Goal: Information Seeking & Learning: Learn about a topic

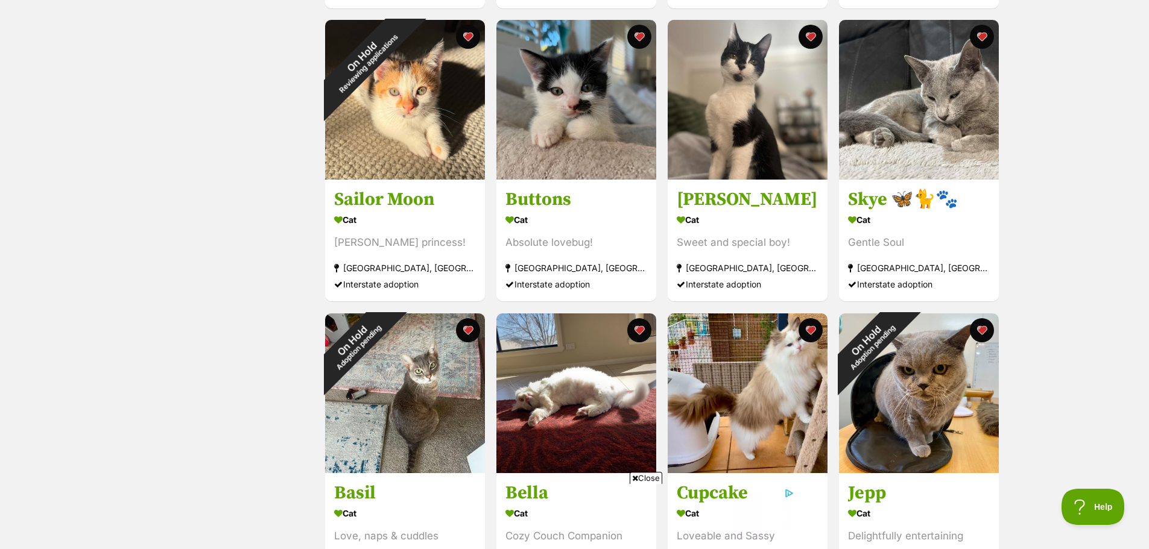
scroll to position [1086, 0]
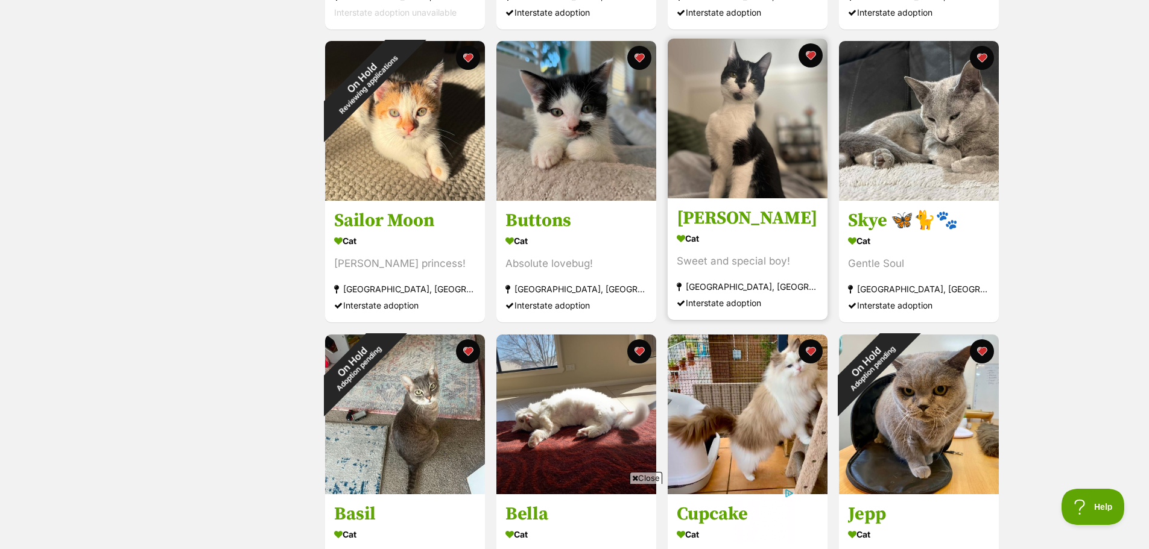
click at [736, 217] on h3 "[PERSON_NAME]" at bounding box center [748, 218] width 142 height 23
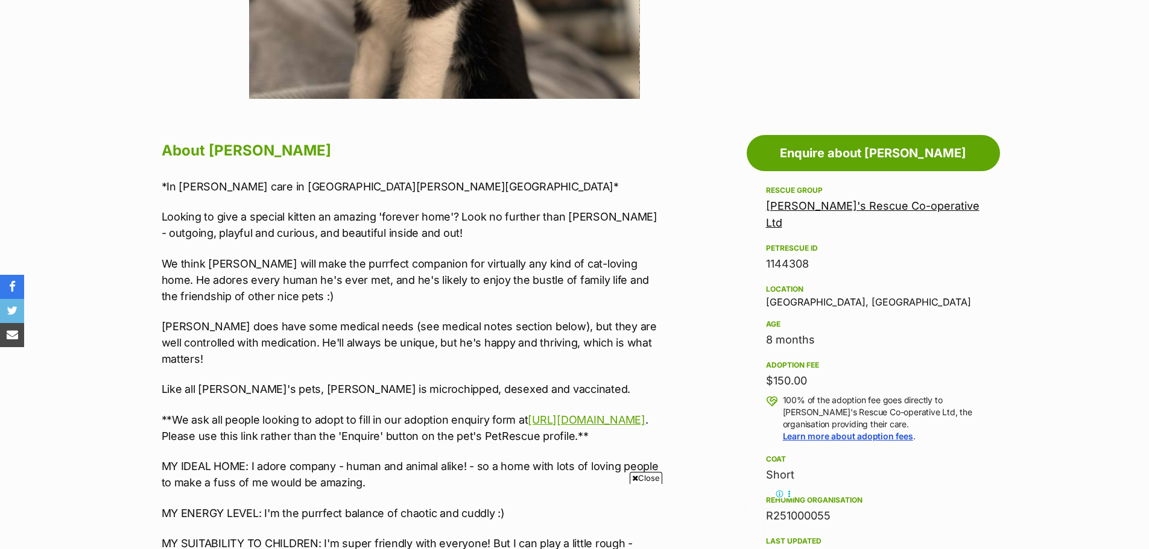
click at [856, 205] on link "[PERSON_NAME]'s Rescue Co-operative Ltd" at bounding box center [873, 215] width 214 height 30
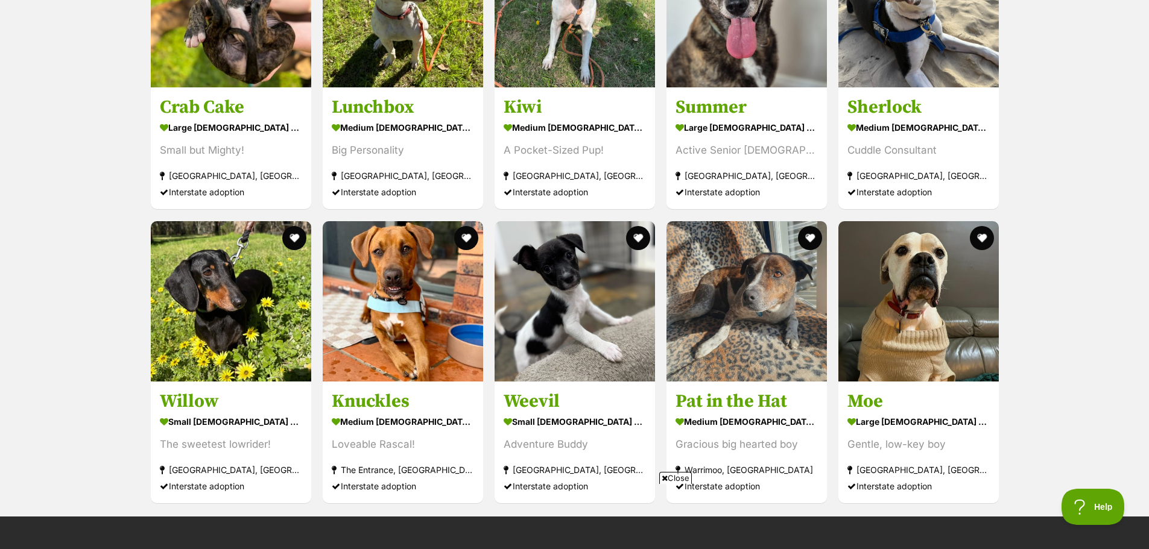
scroll to position [3920, 0]
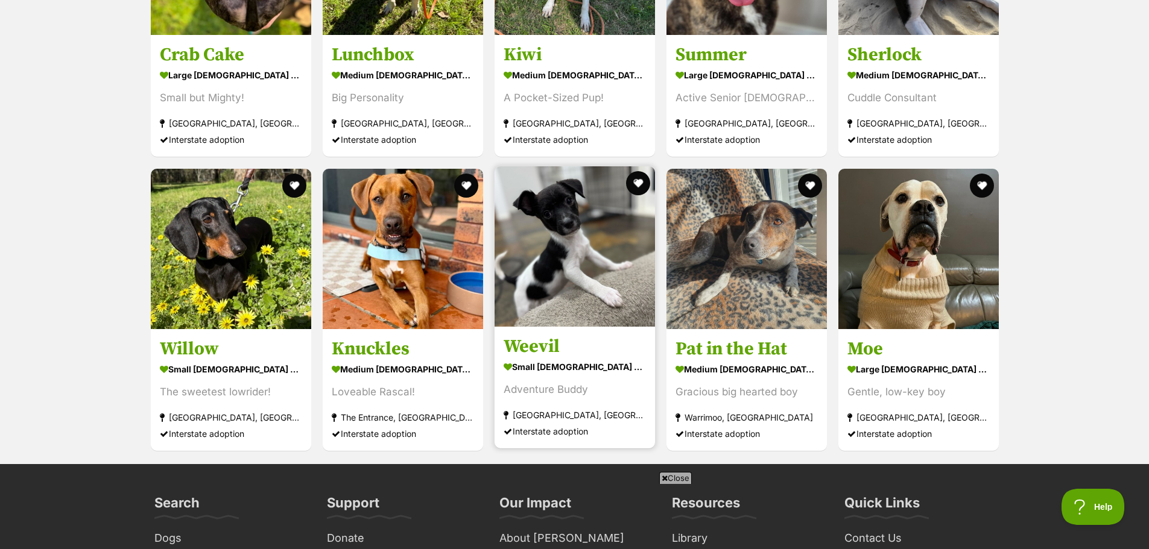
click at [536, 341] on h3 "Weevil" at bounding box center [575, 346] width 142 height 23
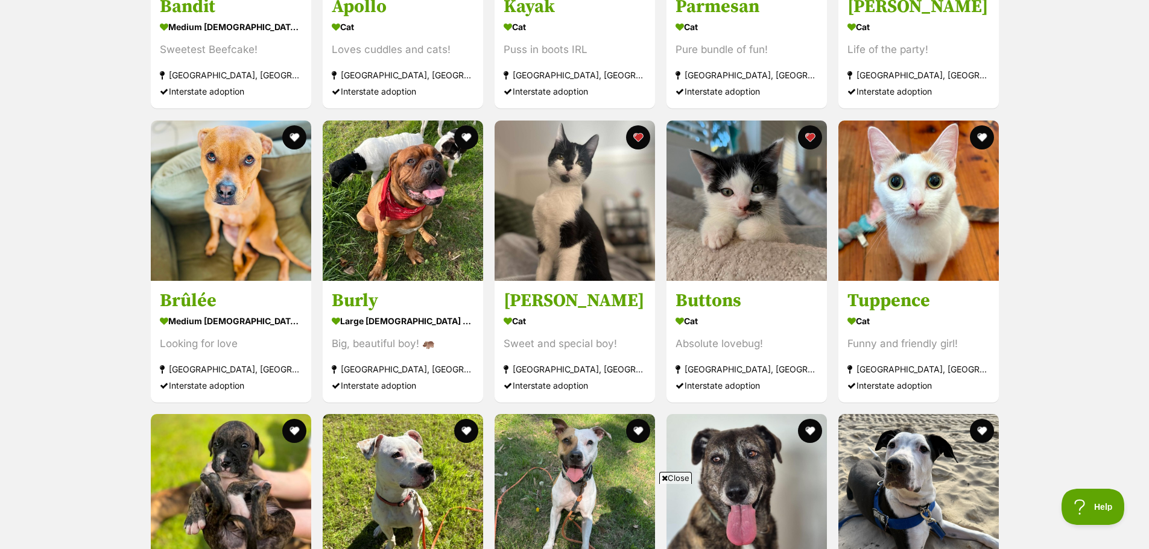
scroll to position [3377, 0]
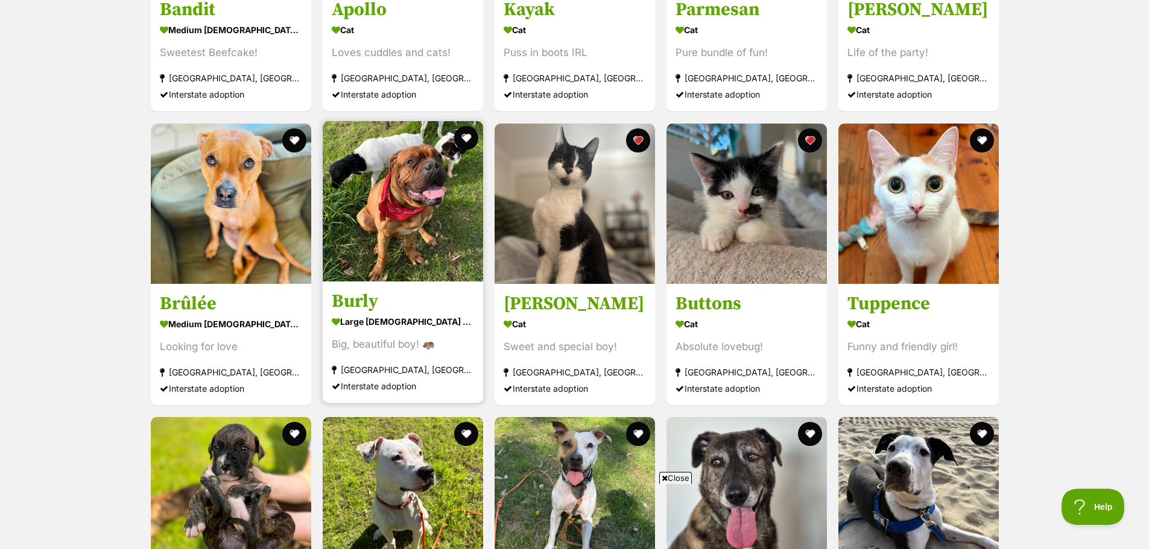
click at [402, 187] on img at bounding box center [403, 201] width 160 height 160
click at [464, 127] on button "favourite" at bounding box center [466, 138] width 27 height 27
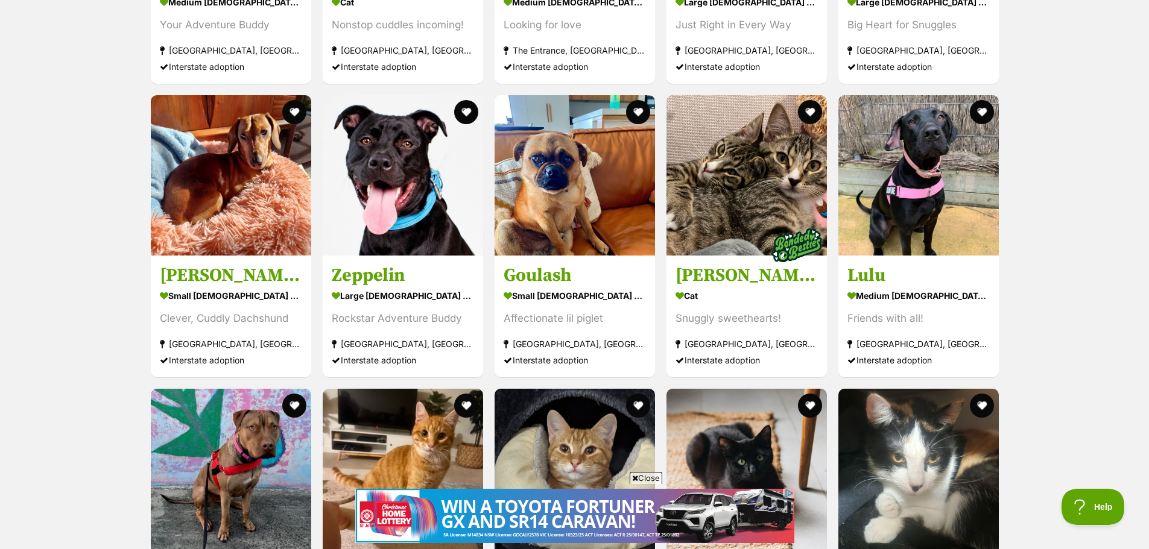
scroll to position [2774, 0]
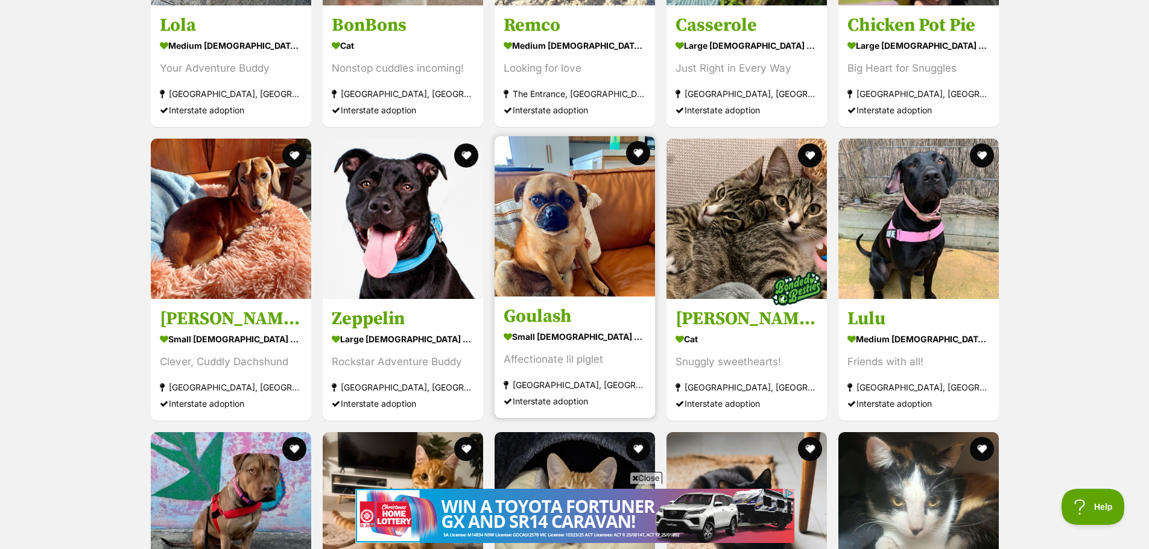
click at [548, 329] on div "small male Dog" at bounding box center [575, 336] width 142 height 17
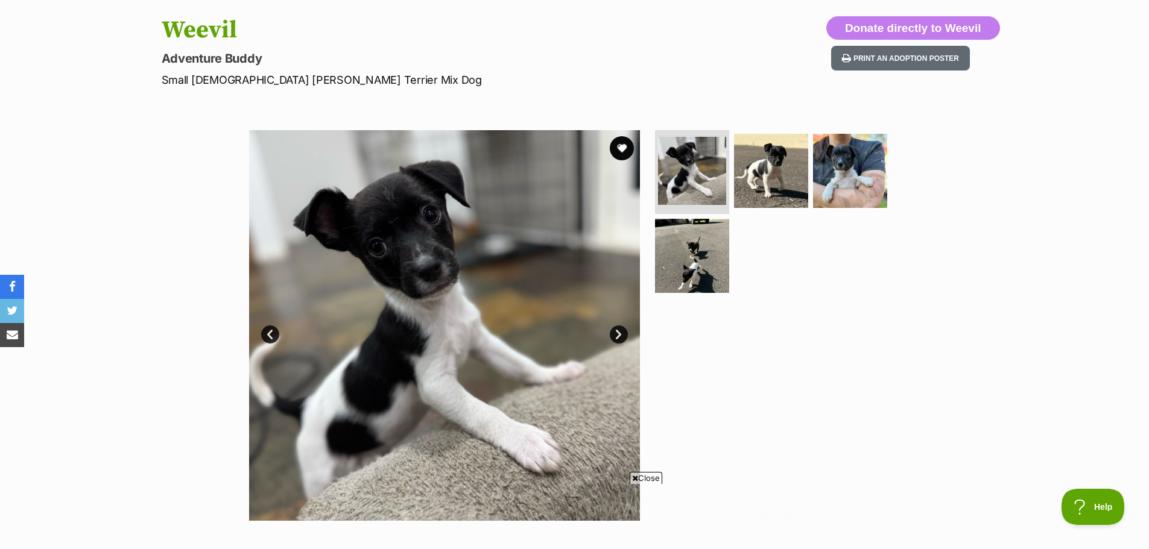
click at [618, 329] on link "Next" at bounding box center [619, 335] width 18 height 18
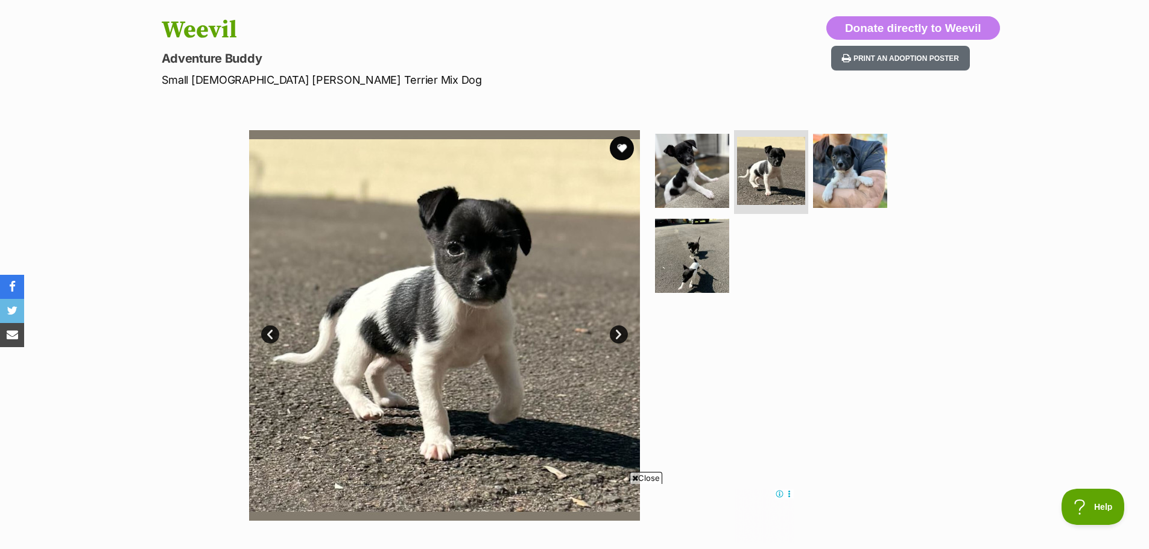
click at [618, 329] on link "Next" at bounding box center [619, 335] width 18 height 18
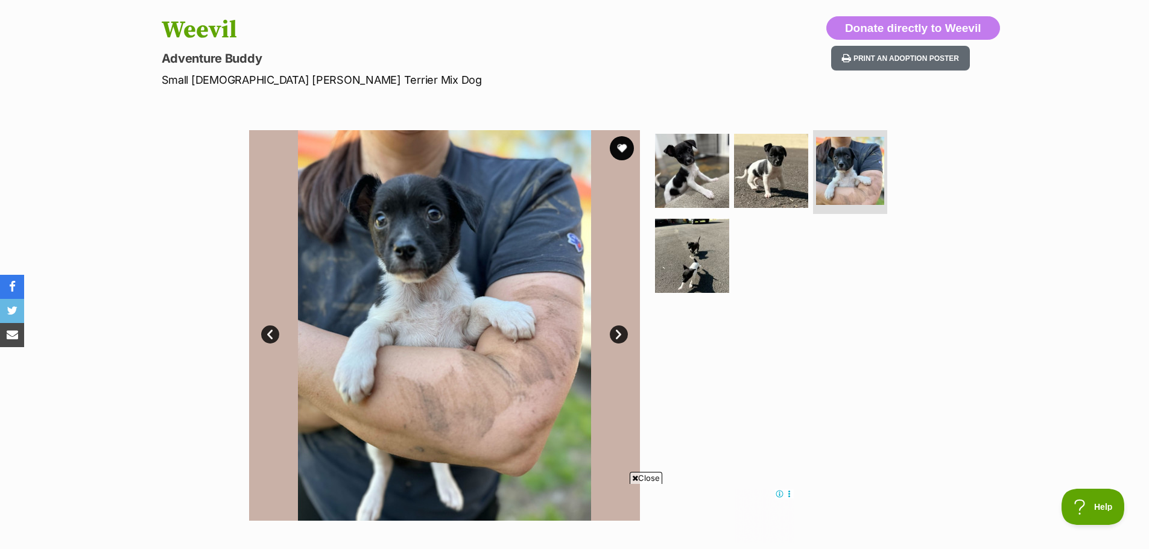
click at [618, 329] on link "Next" at bounding box center [619, 335] width 18 height 18
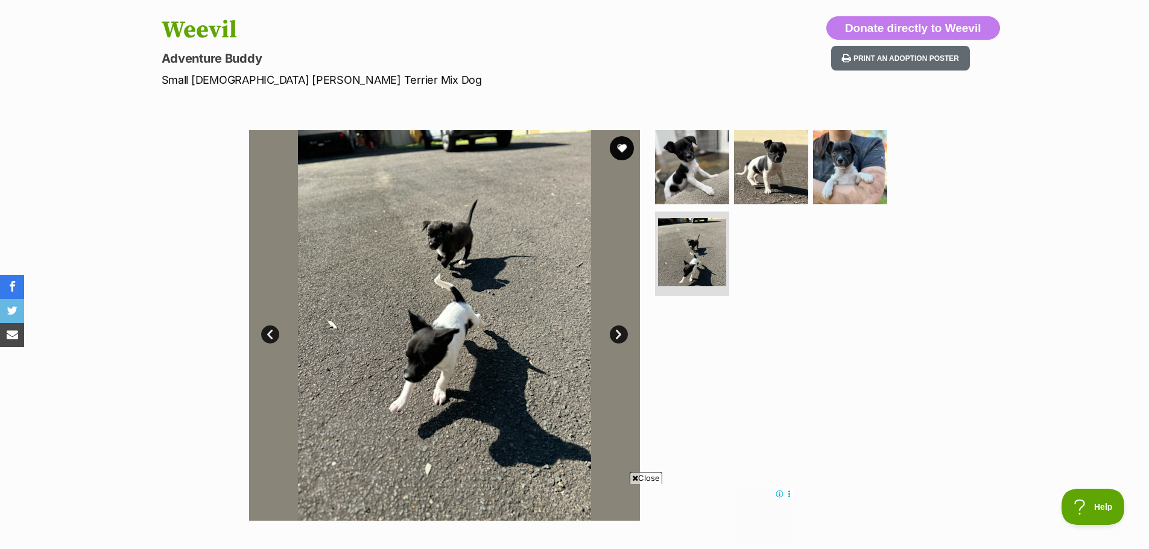
click at [615, 329] on link "Next" at bounding box center [619, 335] width 18 height 18
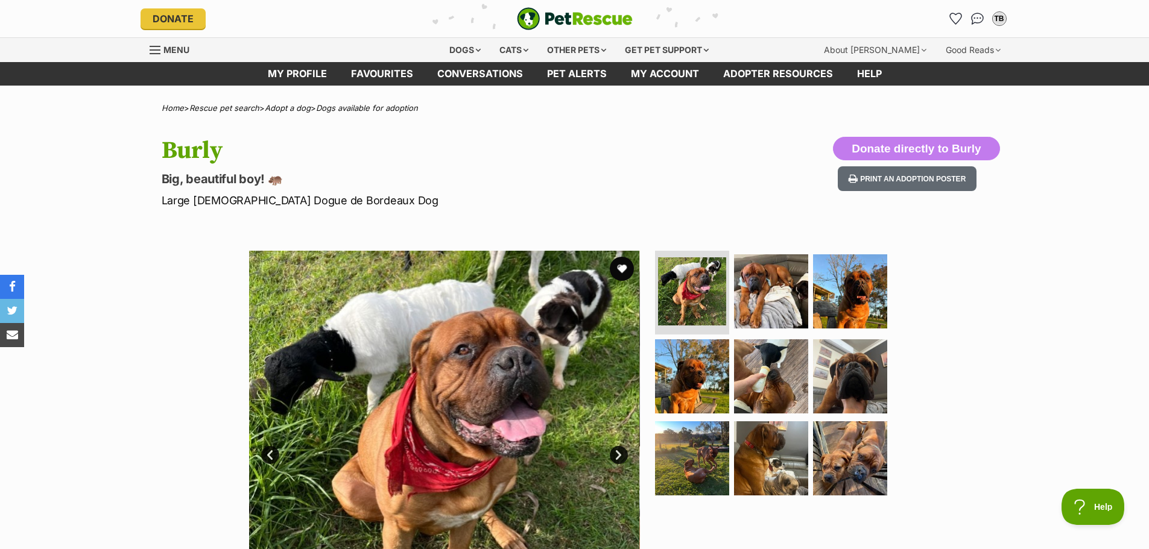
click at [621, 451] on link "Next" at bounding box center [619, 455] width 18 height 18
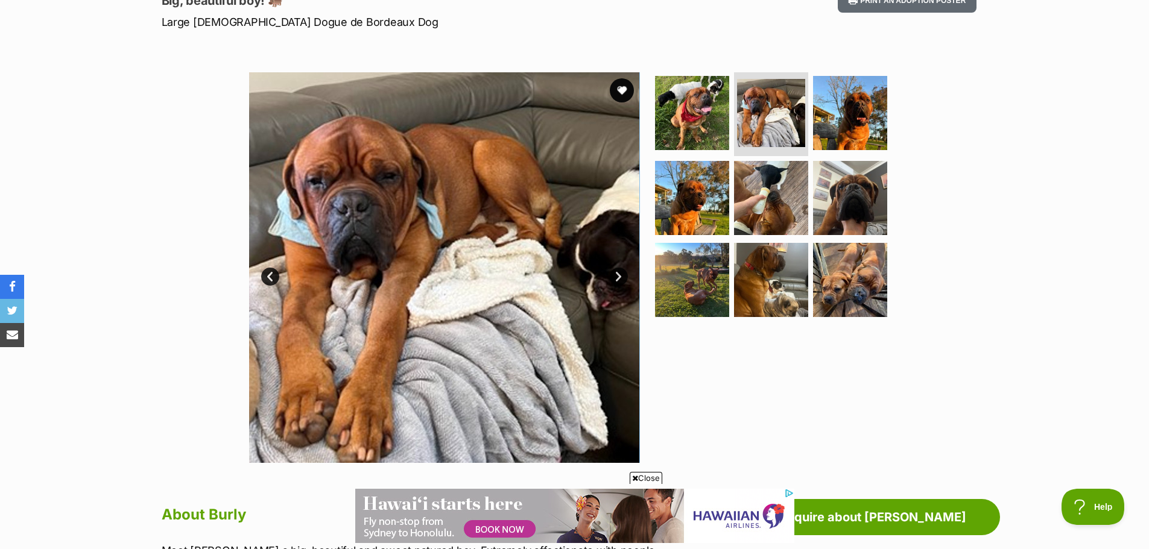
scroll to position [181, 0]
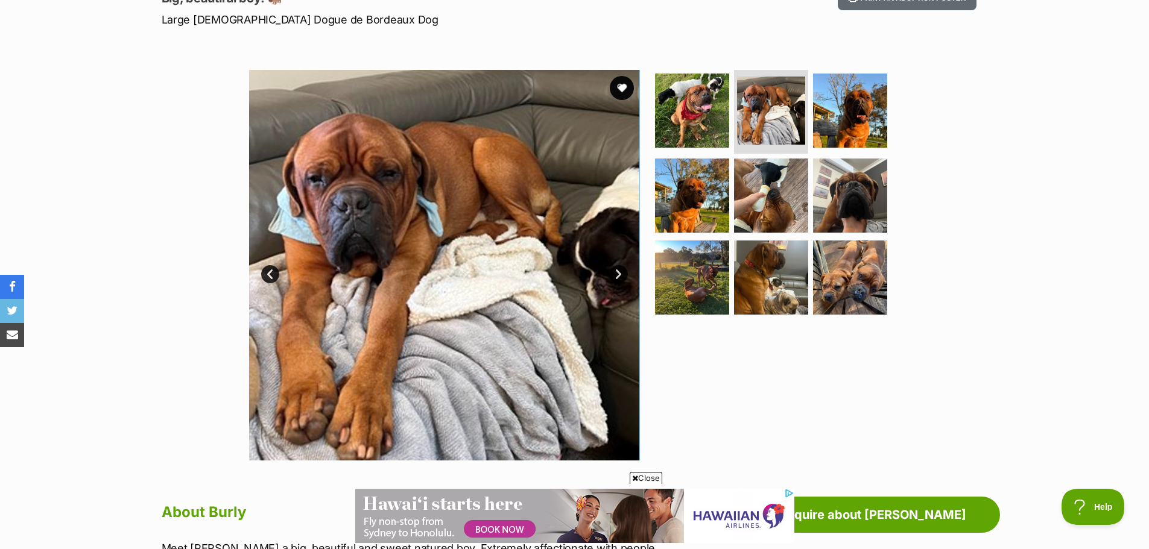
click at [616, 268] on link "Next" at bounding box center [619, 274] width 18 height 18
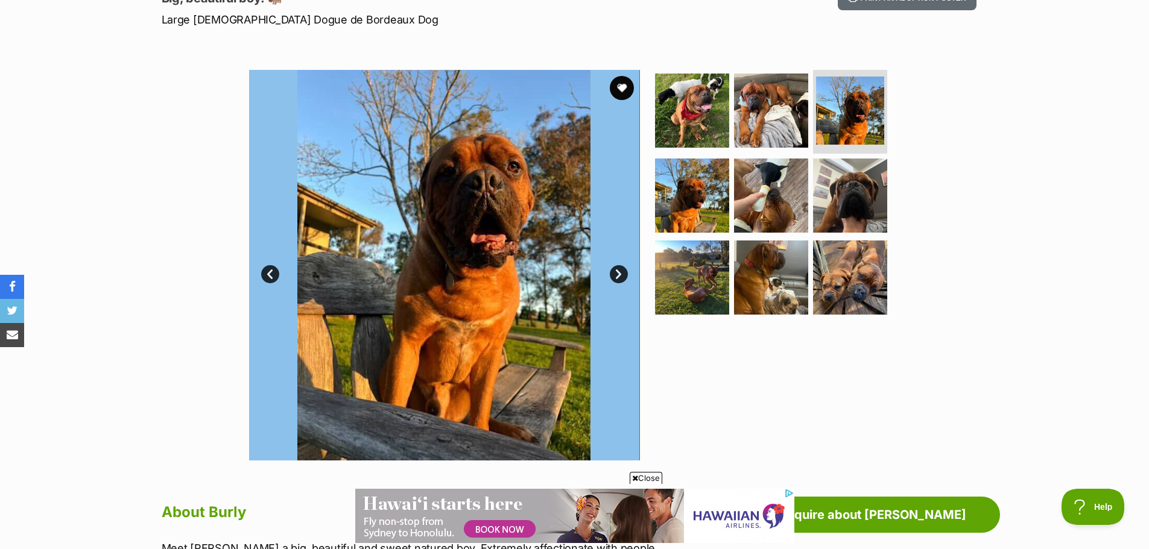
click at [618, 268] on link "Next" at bounding box center [619, 274] width 18 height 18
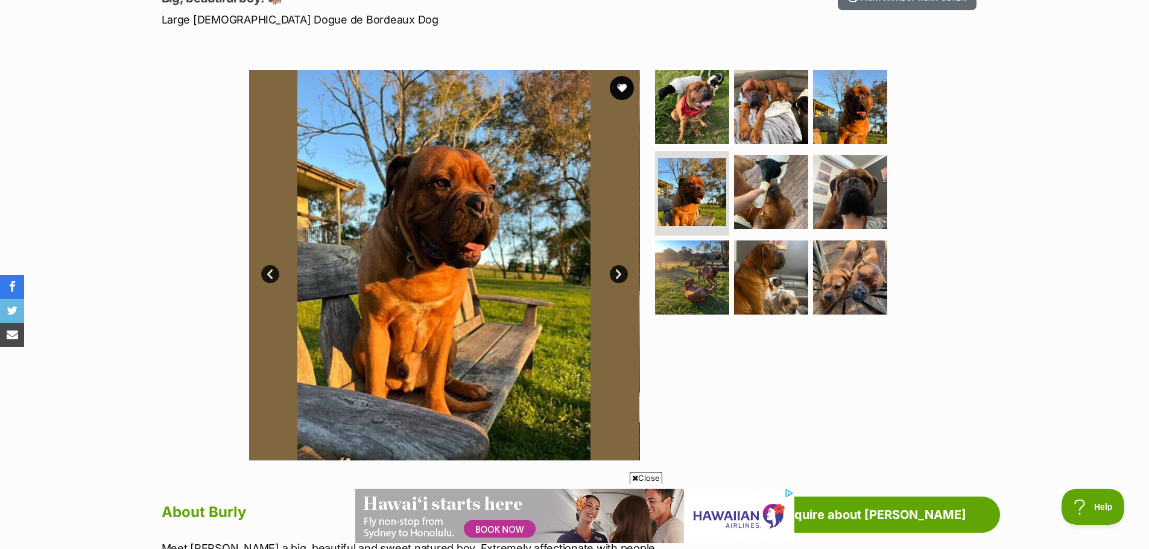
click at [618, 268] on link "Next" at bounding box center [619, 274] width 18 height 18
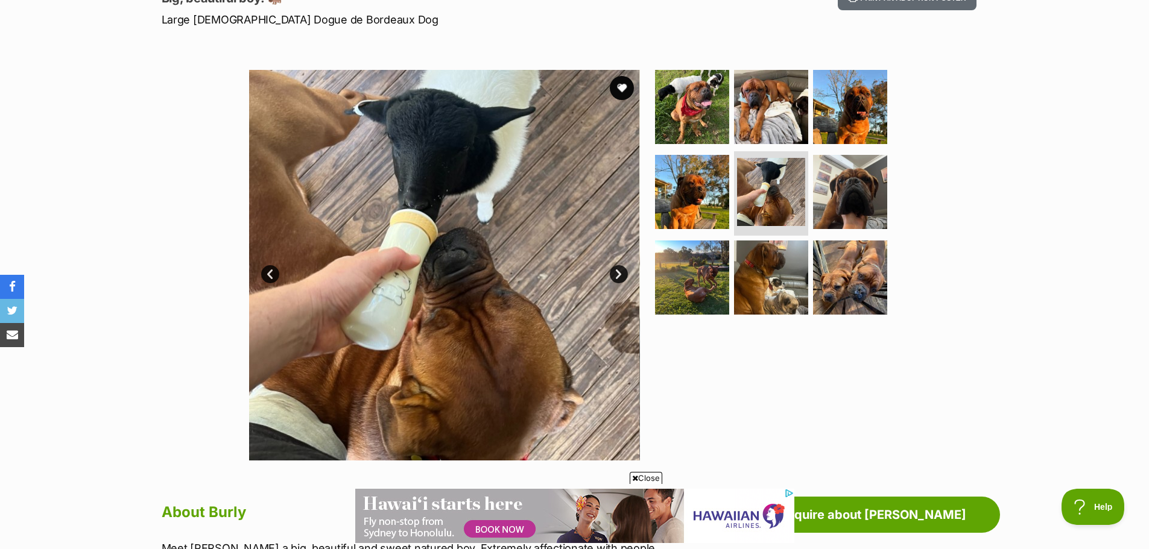
click at [618, 268] on link "Next" at bounding box center [619, 274] width 18 height 18
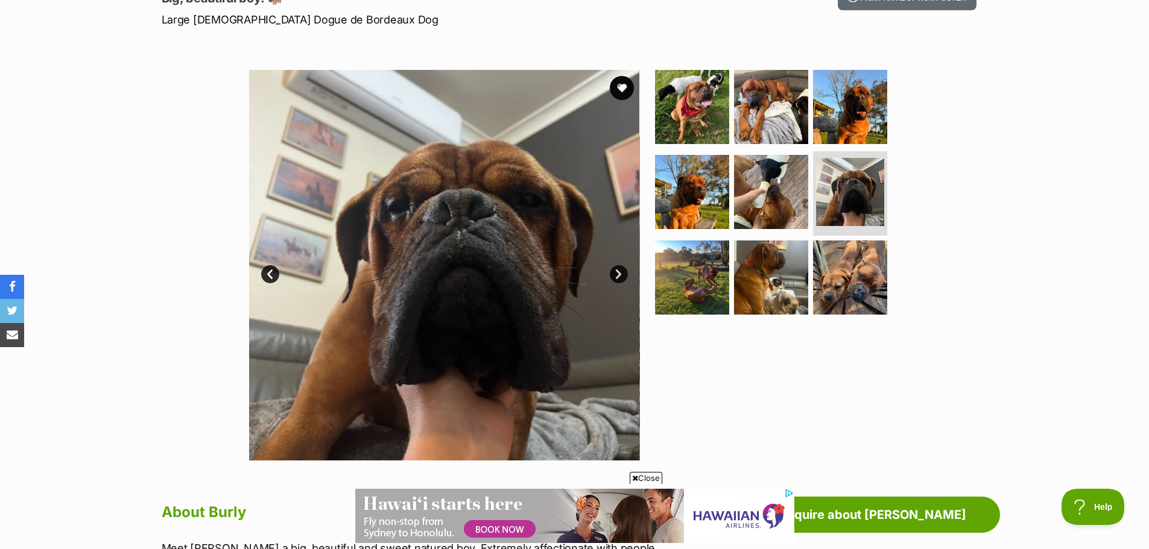
click at [618, 268] on link "Next" at bounding box center [619, 274] width 18 height 18
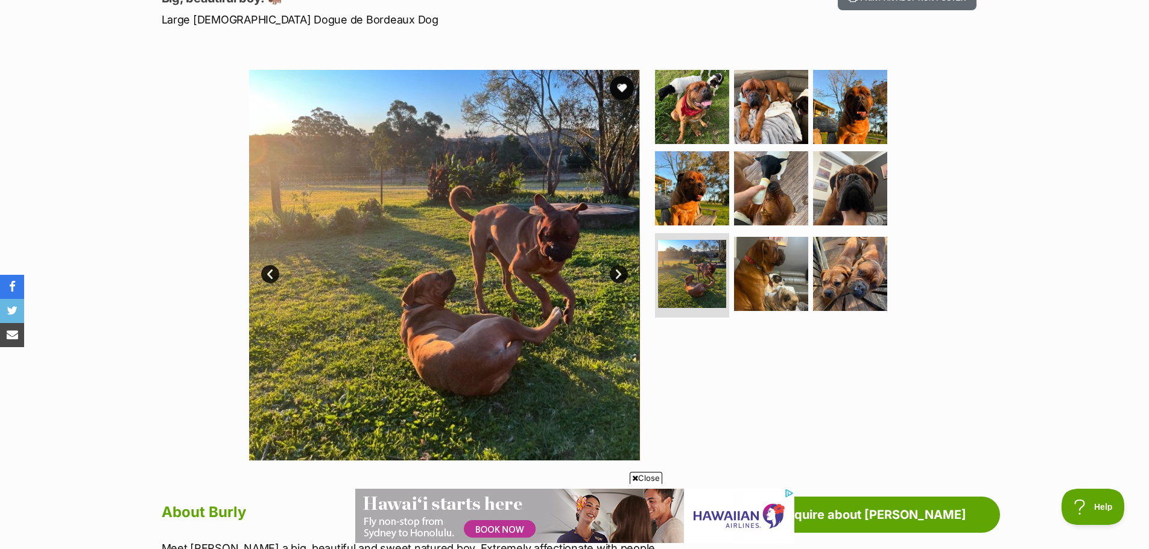
click at [618, 268] on link "Next" at bounding box center [619, 274] width 18 height 18
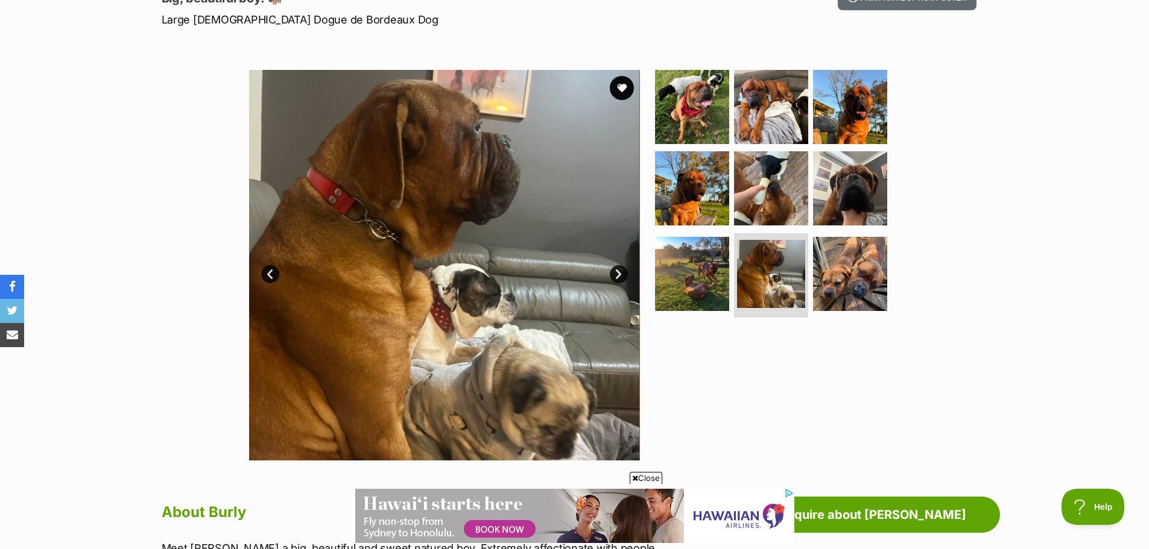
click at [618, 268] on link "Next" at bounding box center [619, 274] width 18 height 18
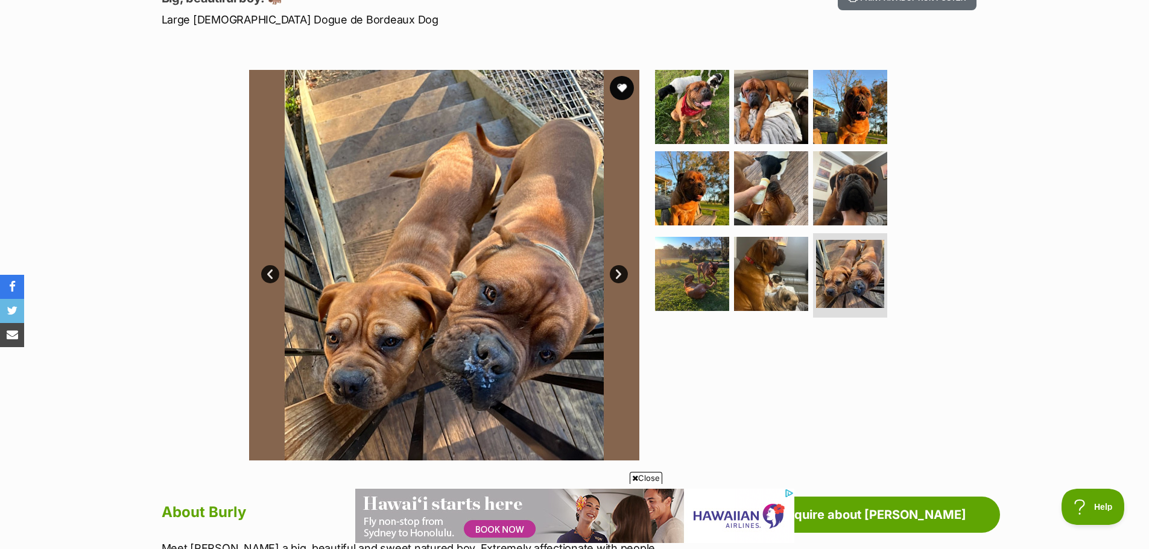
click at [617, 268] on link "Next" at bounding box center [619, 274] width 18 height 18
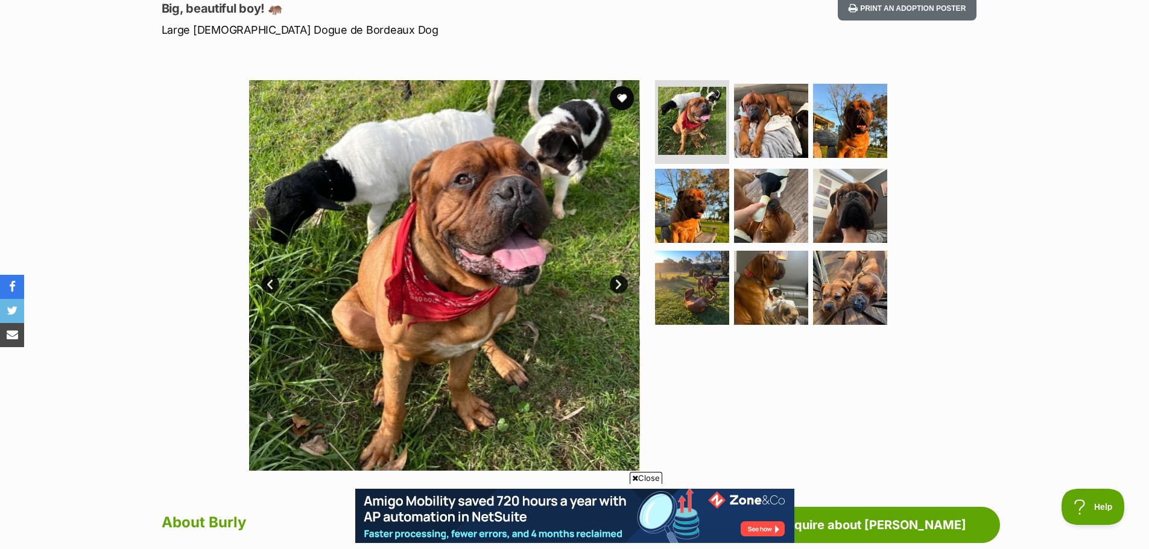
scroll to position [121, 0]
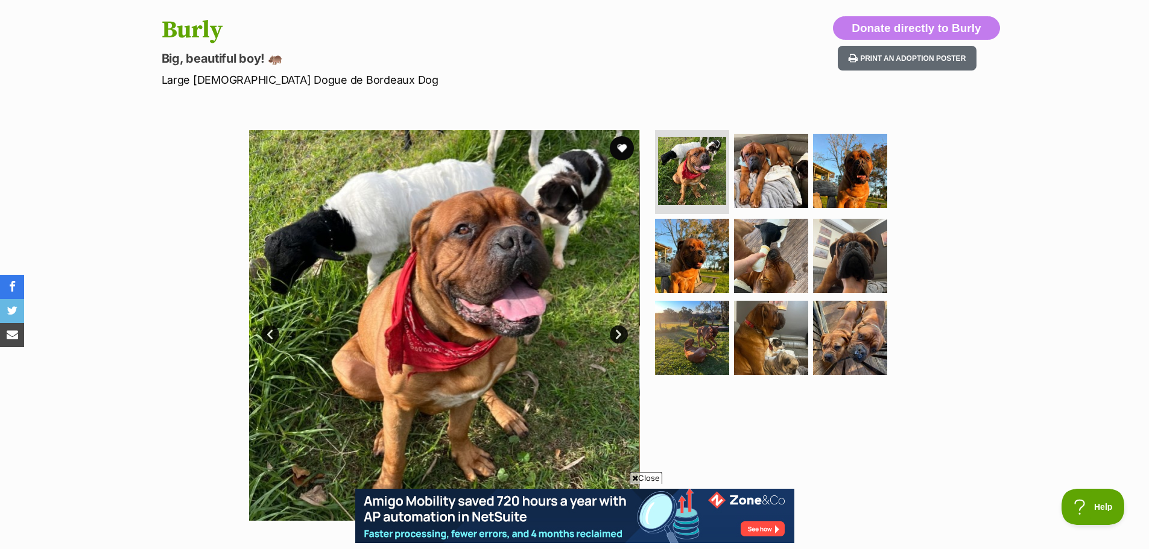
drag, startPoint x: 1088, startPoint y: 186, endPoint x: 1043, endPoint y: 124, distance: 76.0
click at [1065, 150] on div "Available 1 of 9 images 1 of 9 images 1 of 9 images 1 of 9 images 1 of 9 images…" at bounding box center [574, 316] width 1149 height 409
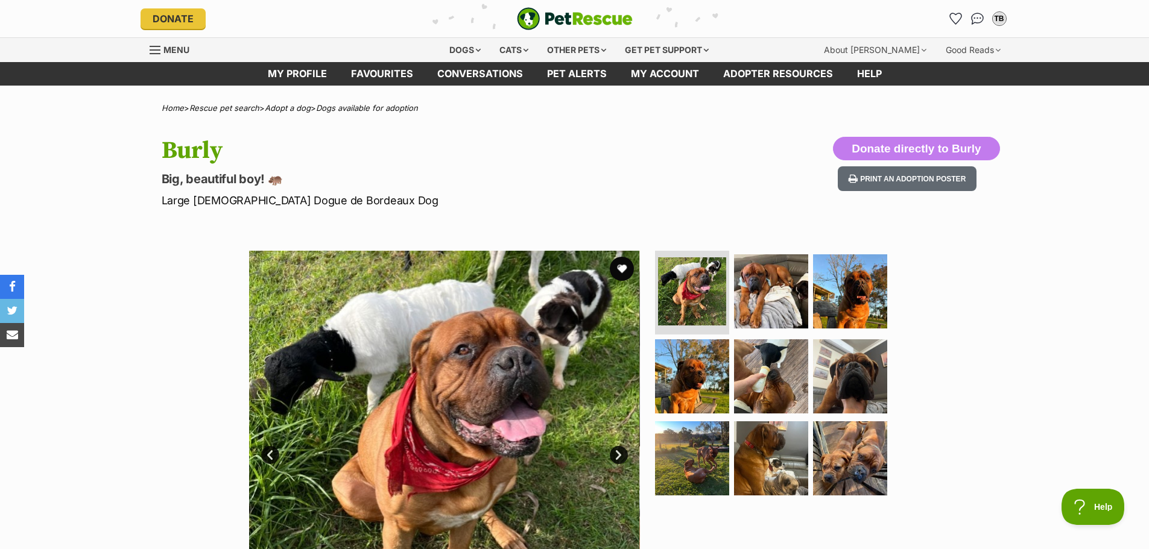
scroll to position [0, 0]
click at [619, 264] on button "favourite" at bounding box center [622, 269] width 27 height 27
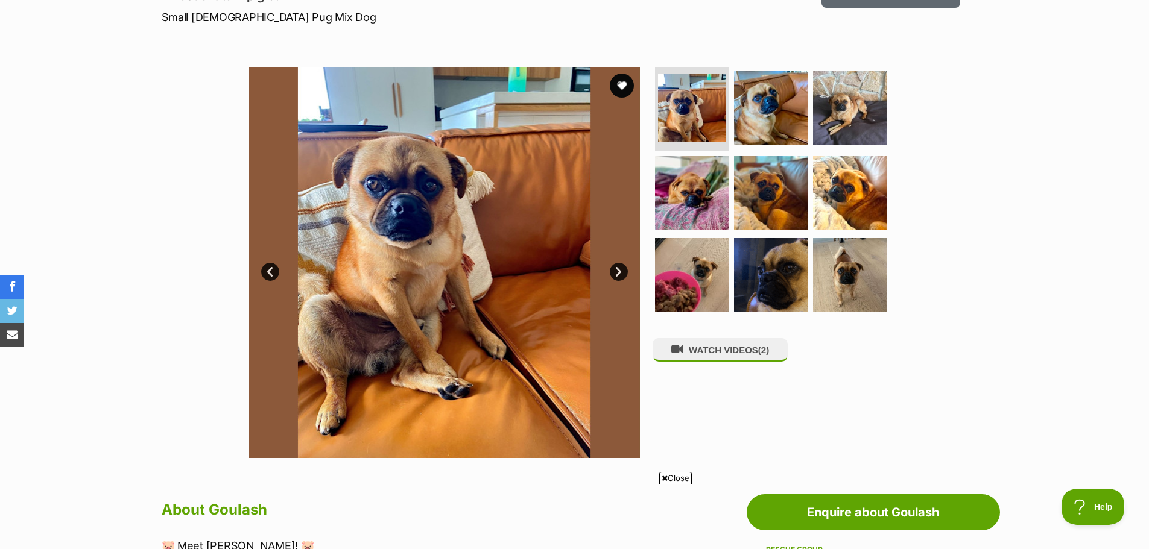
scroll to position [181, 0]
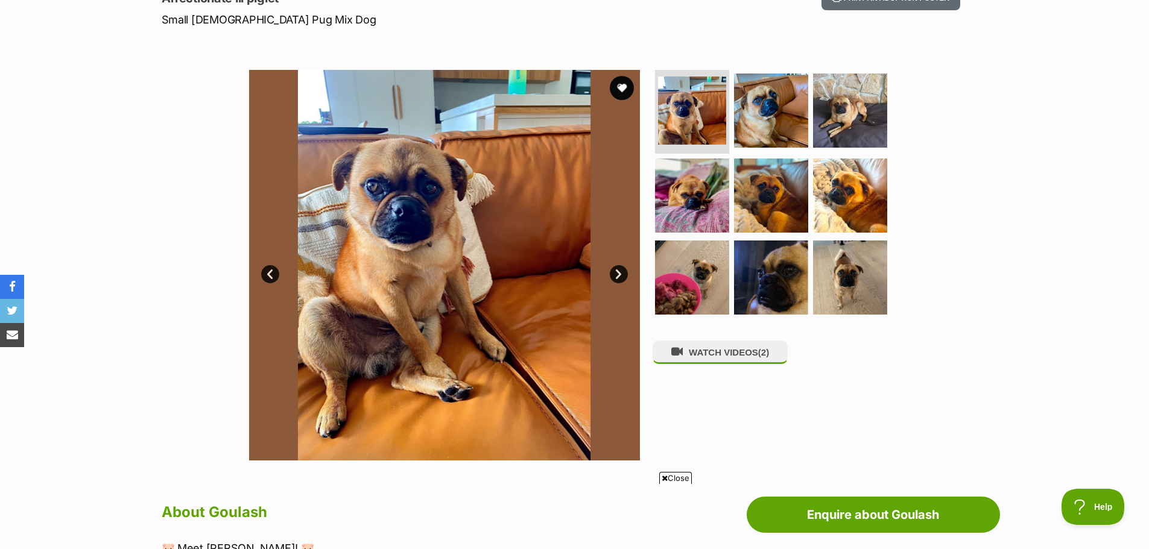
click at [620, 266] on link "Next" at bounding box center [619, 274] width 18 height 18
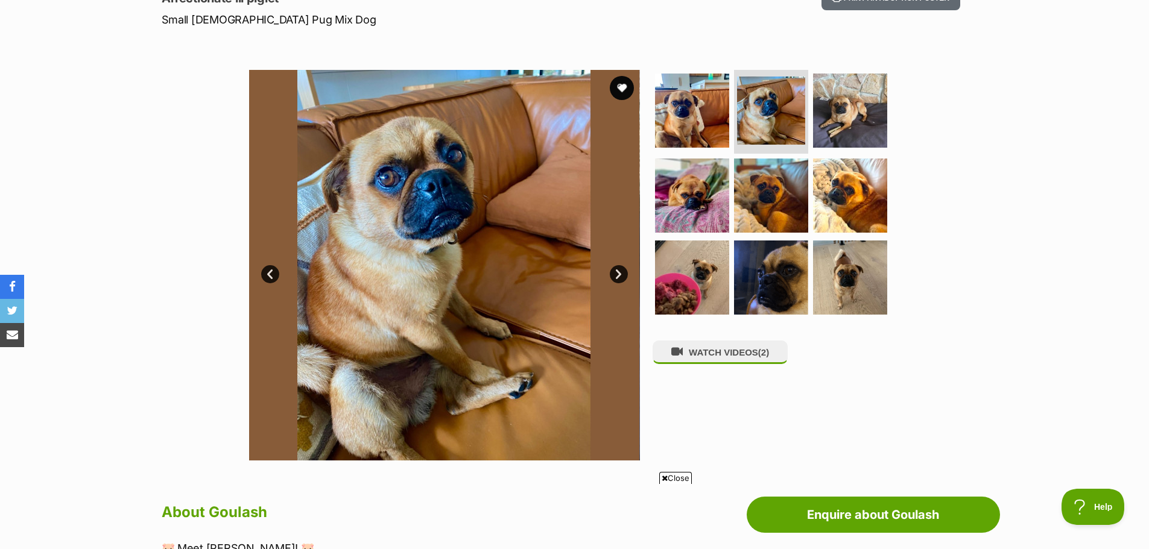
click at [620, 268] on link "Next" at bounding box center [619, 274] width 18 height 18
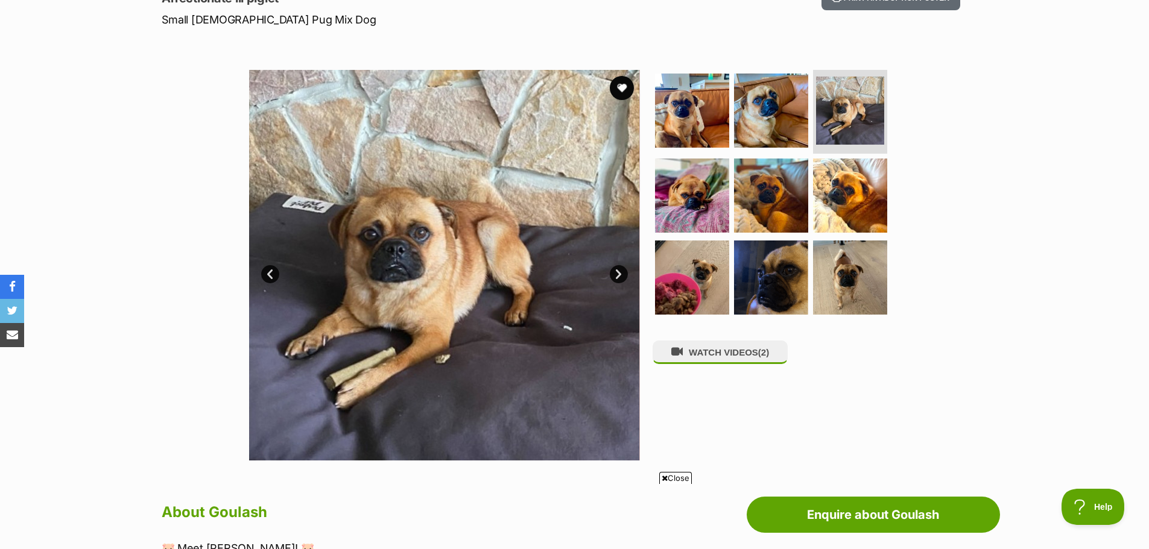
click at [620, 268] on link "Next" at bounding box center [619, 274] width 18 height 18
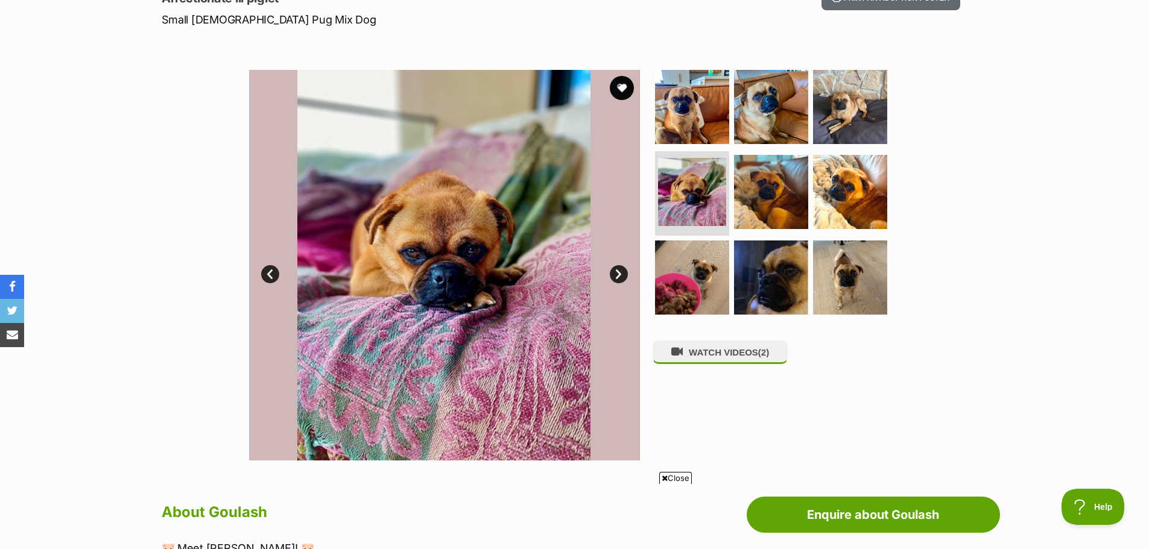
click at [620, 268] on link "Next" at bounding box center [619, 274] width 18 height 18
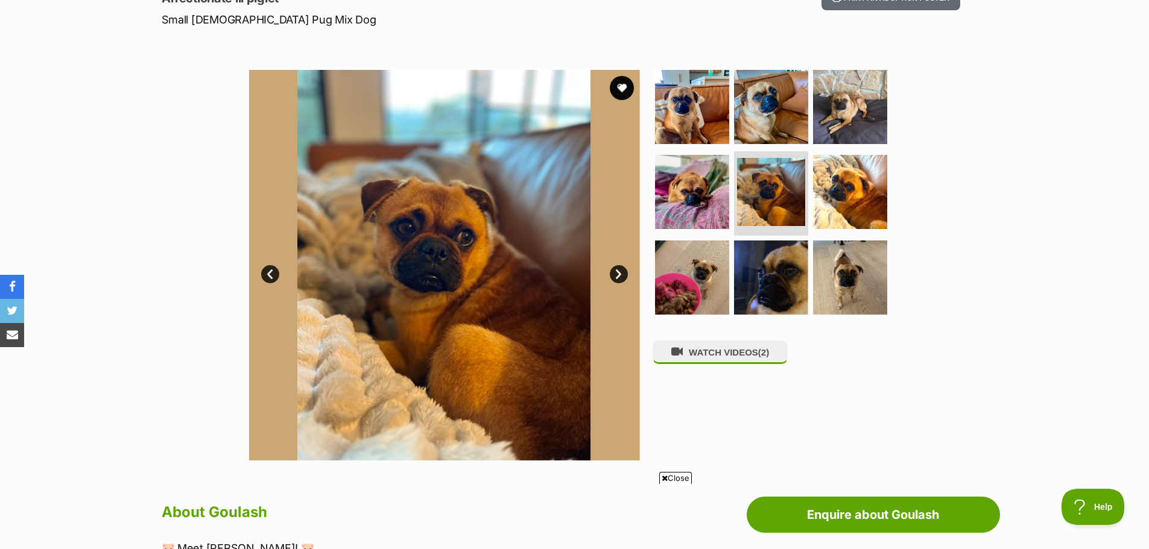
click at [620, 268] on link "Next" at bounding box center [619, 274] width 18 height 18
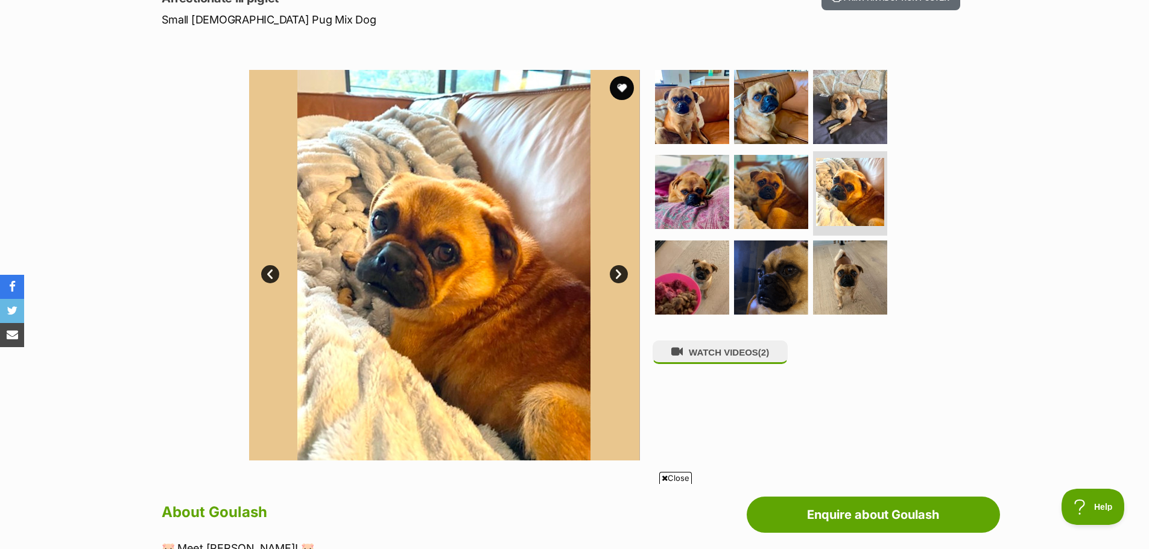
click at [620, 268] on link "Next" at bounding box center [619, 274] width 18 height 18
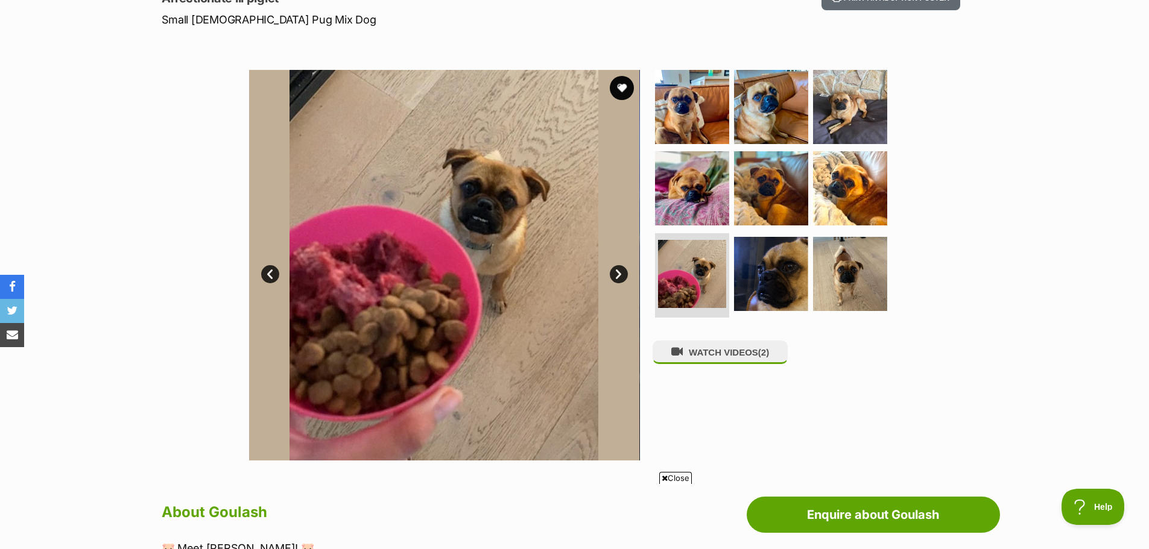
click at [621, 269] on link "Next" at bounding box center [619, 274] width 18 height 18
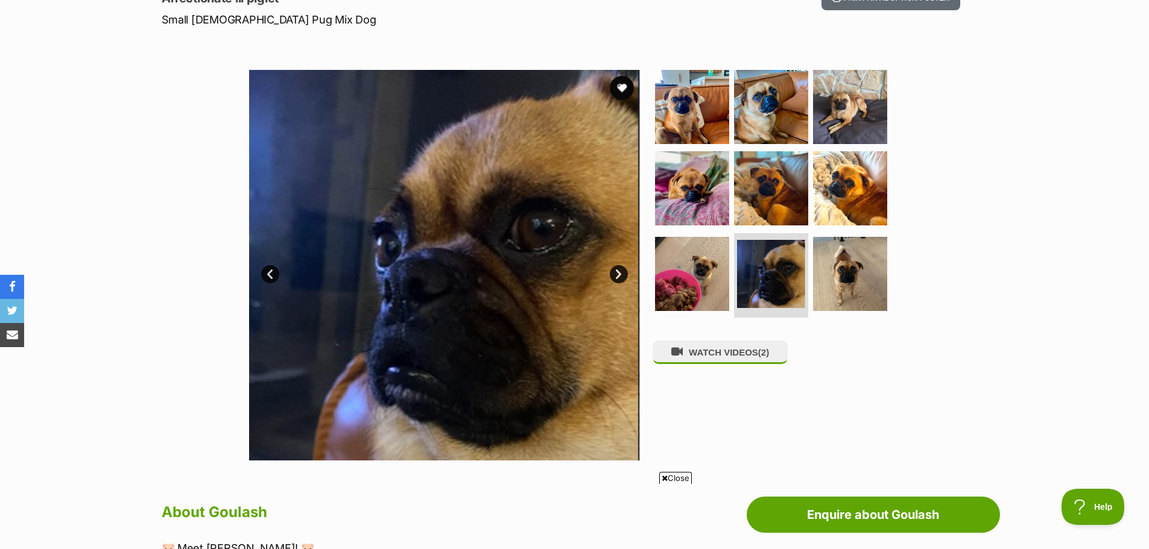
click at [622, 270] on link "Next" at bounding box center [619, 274] width 18 height 18
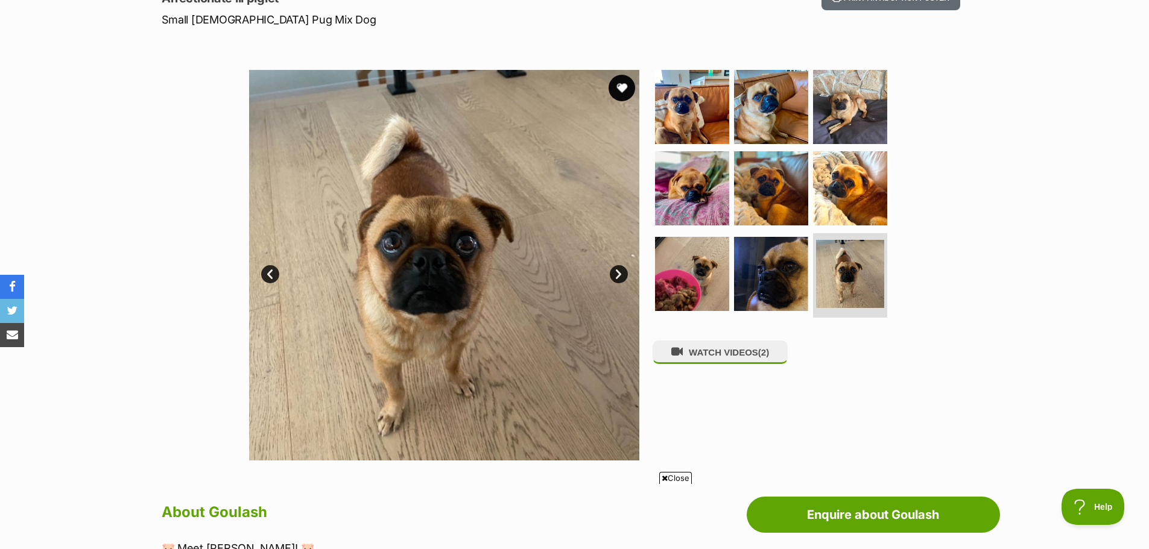
click at [624, 81] on button "favourite" at bounding box center [622, 88] width 27 height 27
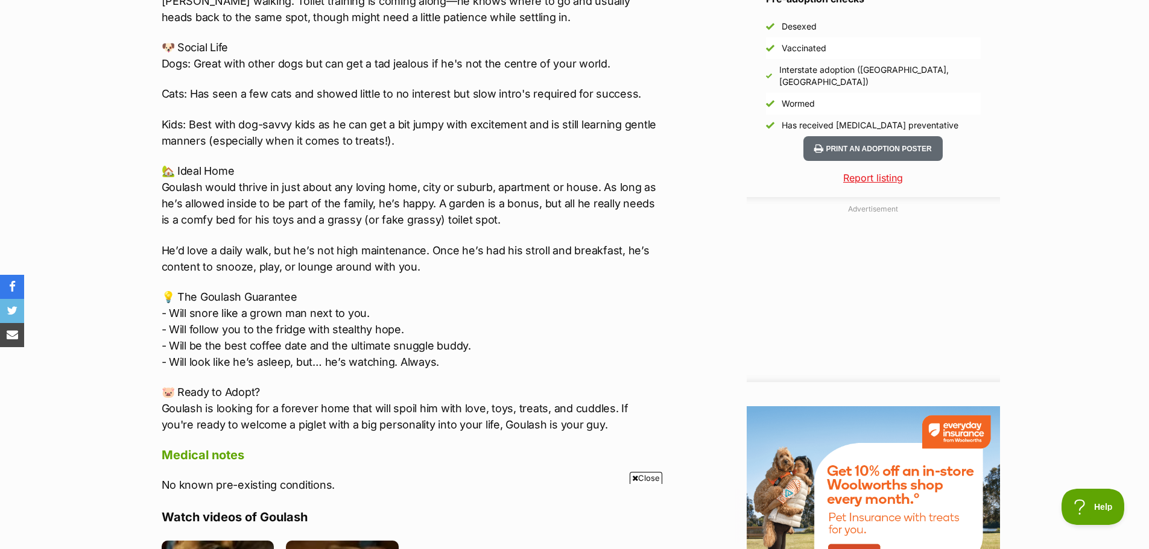
scroll to position [0, 0]
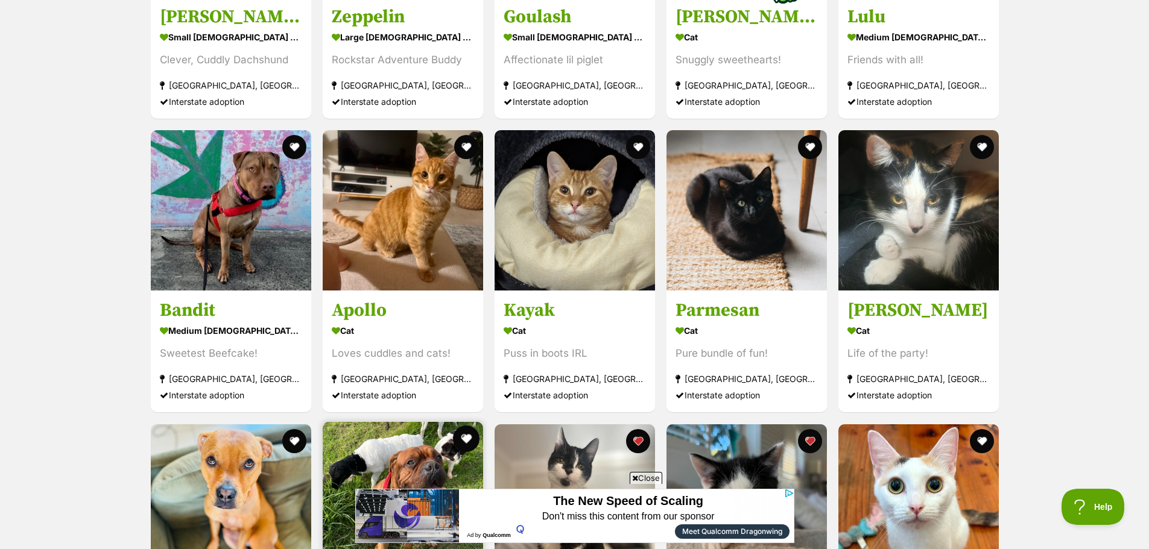
click at [466, 429] on button "favourite" at bounding box center [466, 439] width 27 height 27
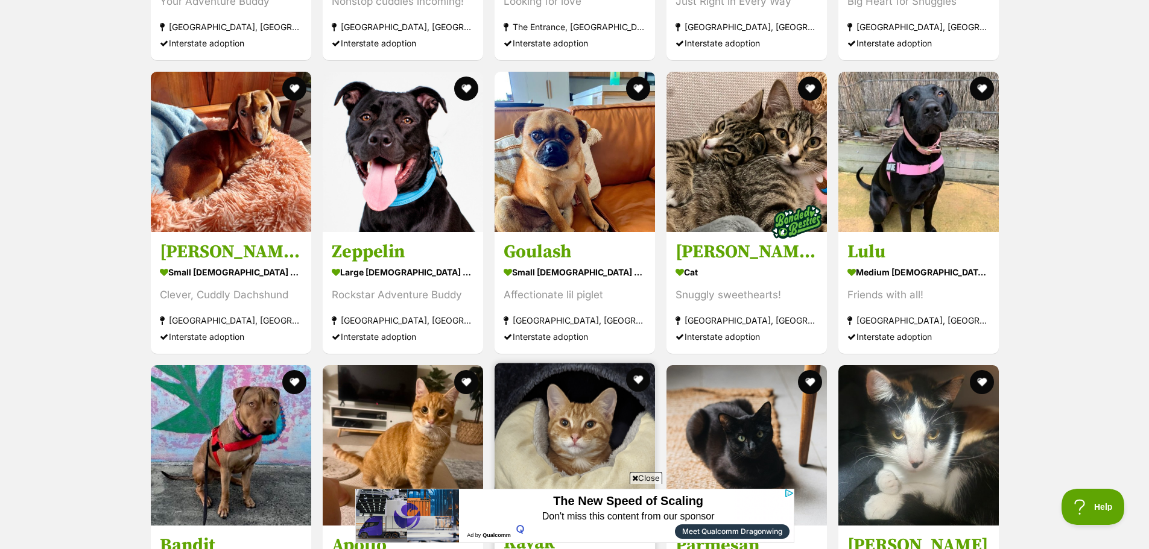
scroll to position [2835, 0]
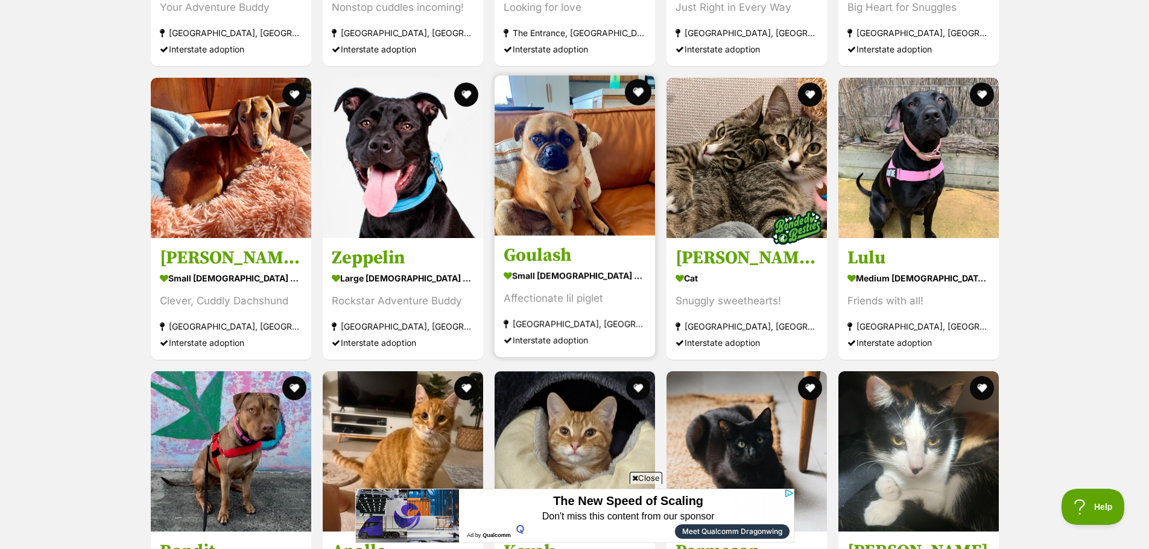
click at [635, 79] on button "favourite" at bounding box center [638, 92] width 27 height 27
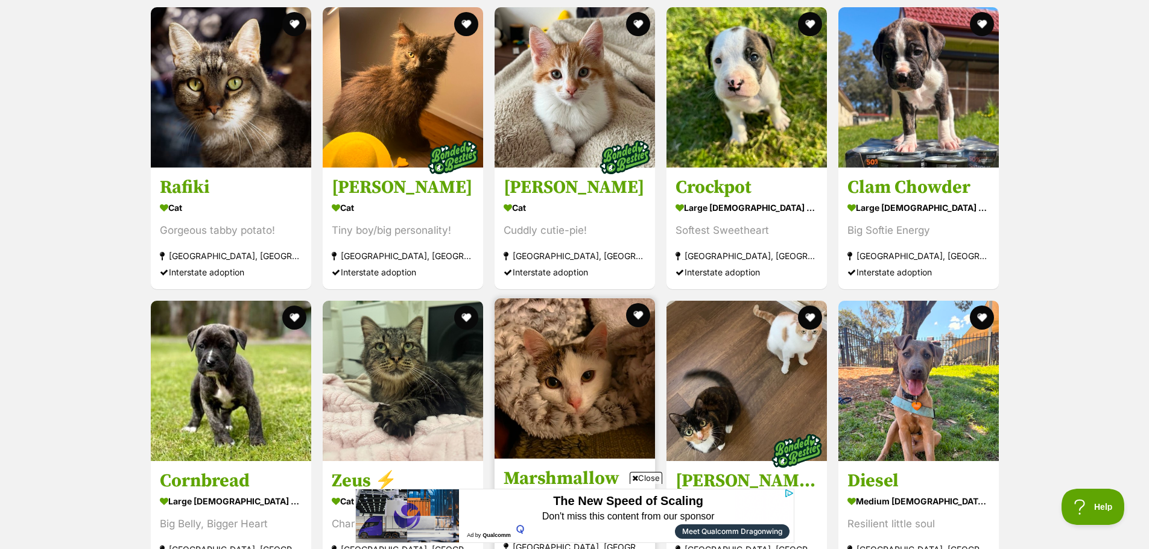
scroll to position [1991, 0]
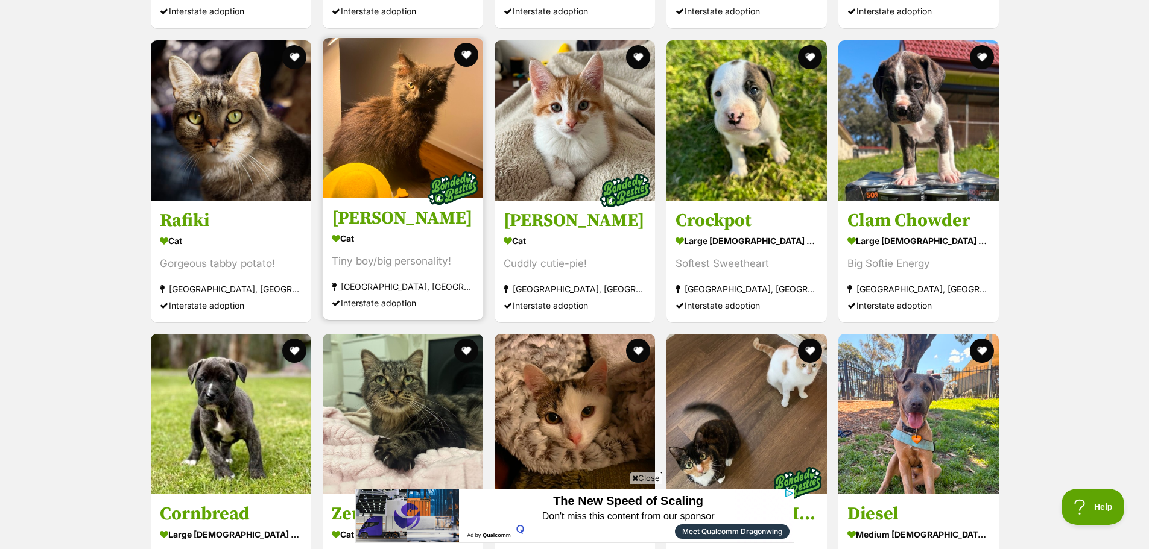
click at [376, 124] on img at bounding box center [403, 118] width 160 height 160
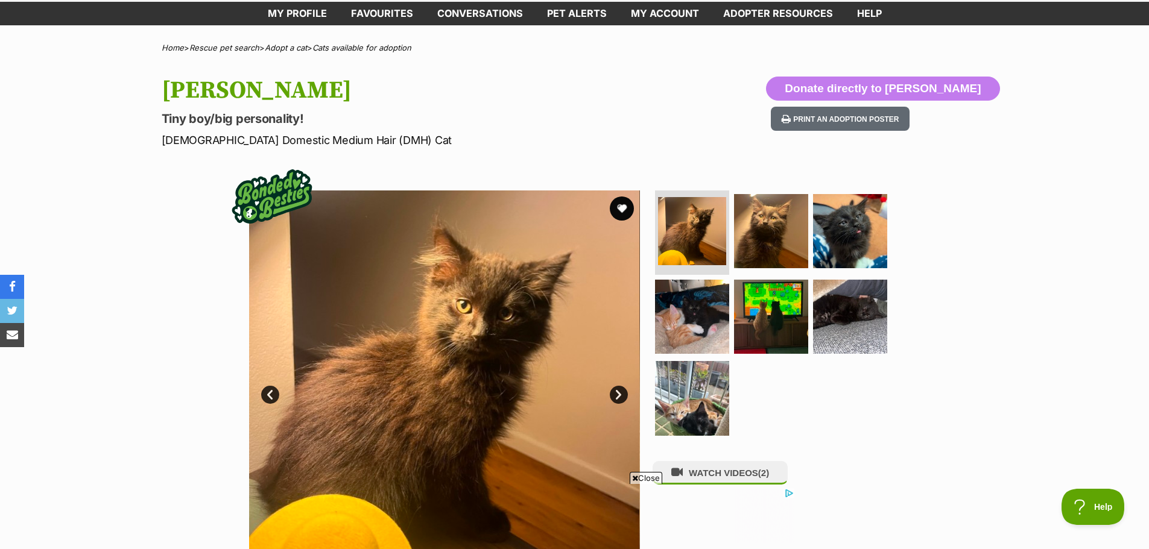
click at [626, 385] on img at bounding box center [444, 386] width 391 height 391
click at [619, 388] on link "Next" at bounding box center [619, 395] width 18 height 18
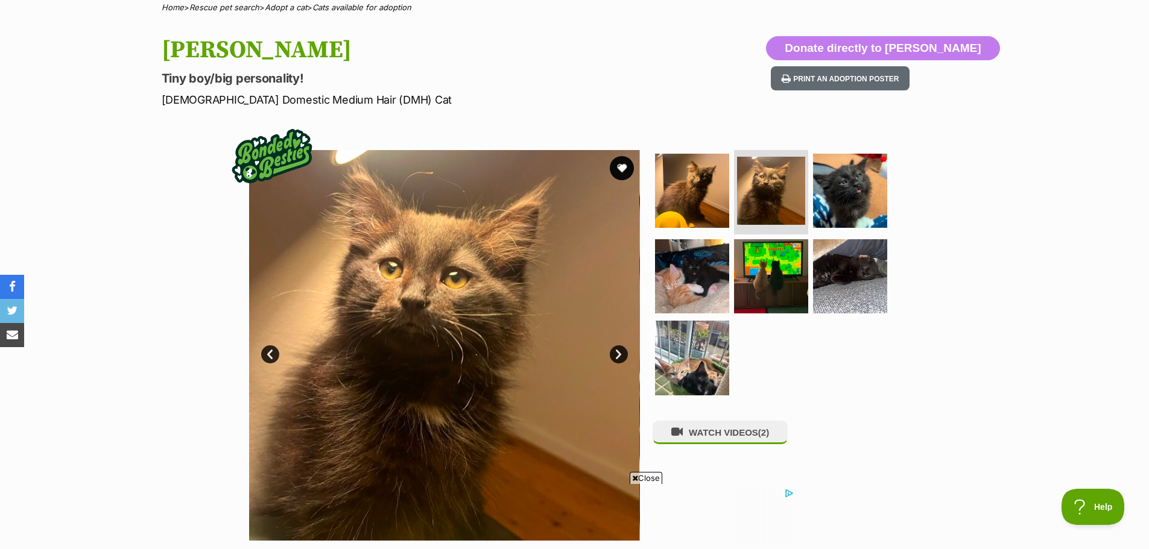
scroll to position [121, 0]
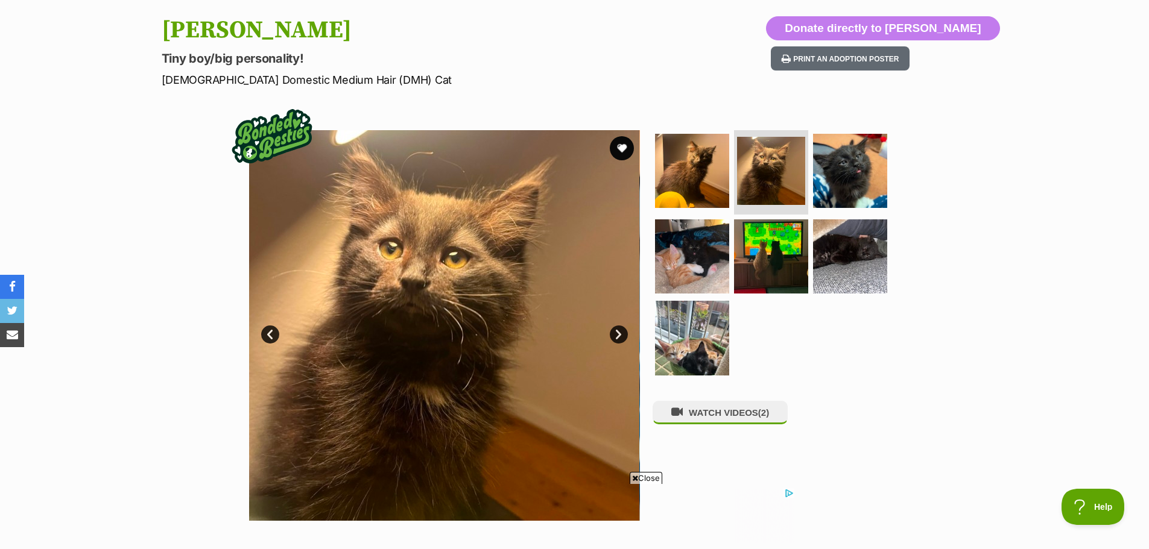
click at [619, 331] on link "Next" at bounding box center [619, 335] width 18 height 18
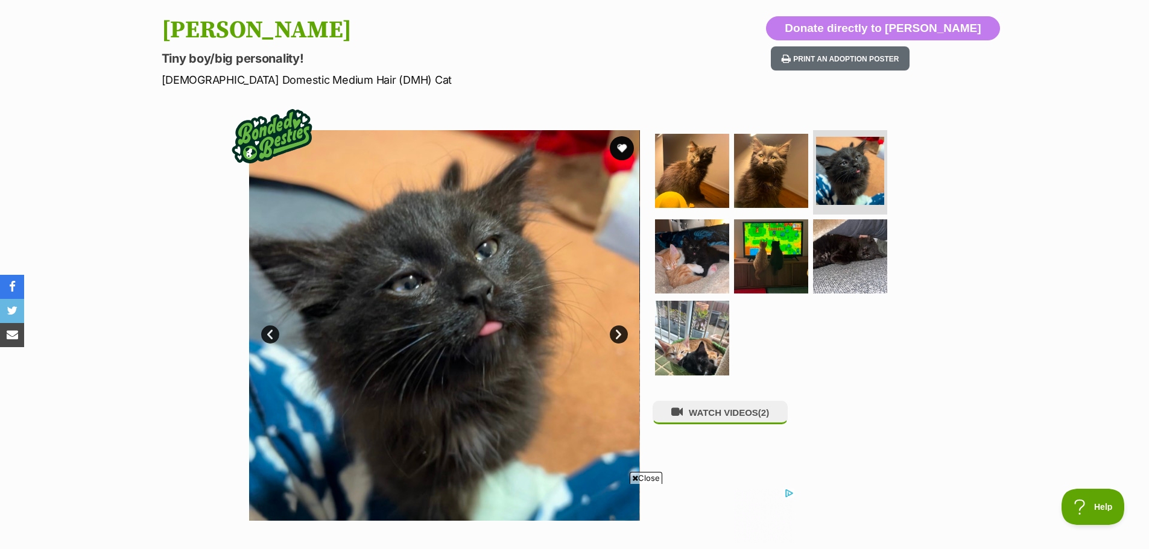
click at [619, 331] on link "Next" at bounding box center [619, 335] width 18 height 18
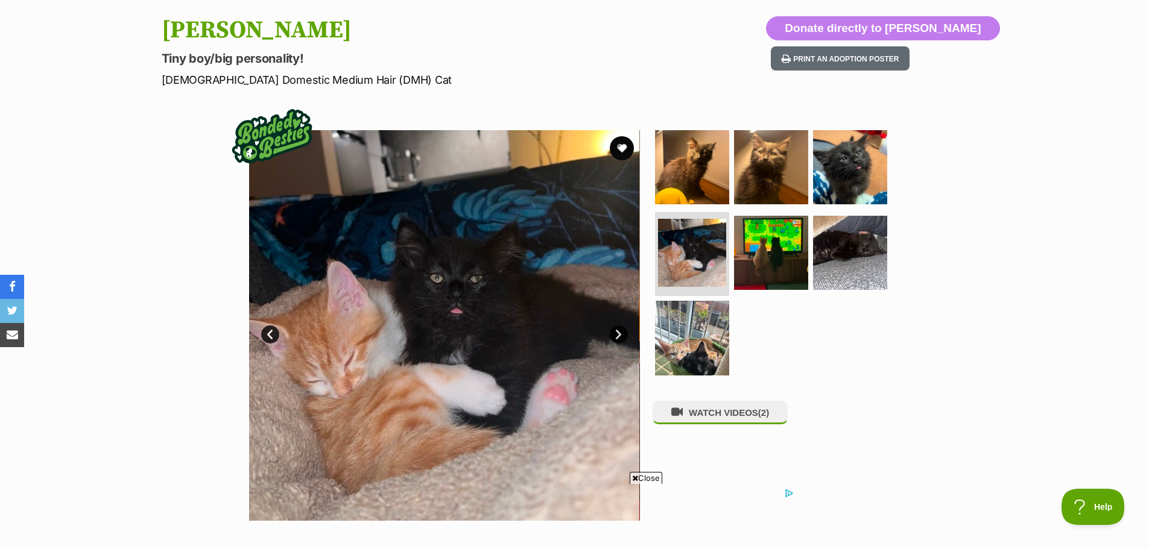
click at [619, 331] on link "Next" at bounding box center [619, 335] width 18 height 18
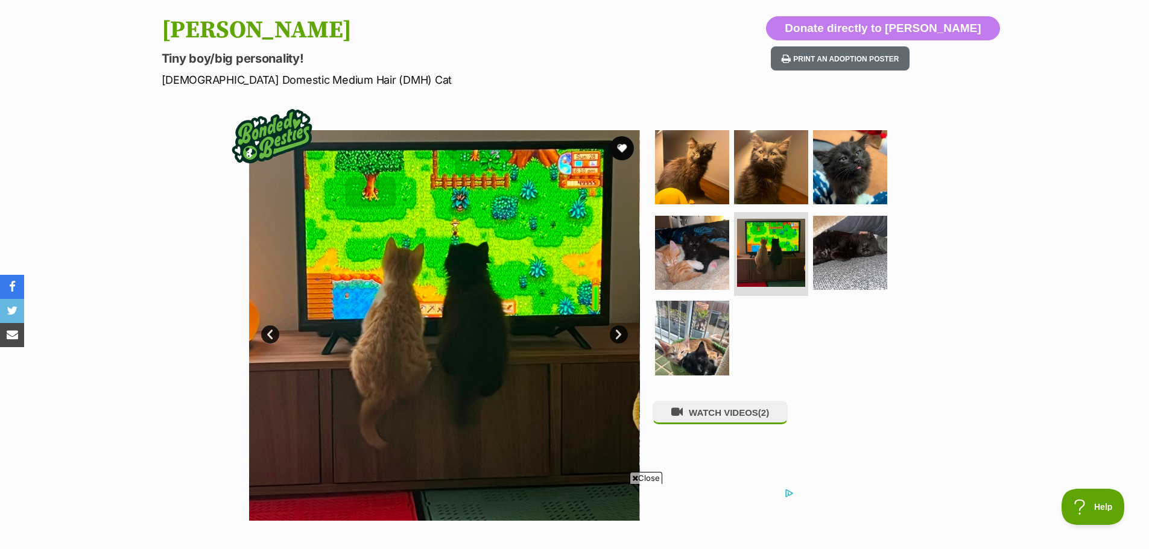
click at [619, 331] on link "Next" at bounding box center [619, 335] width 18 height 18
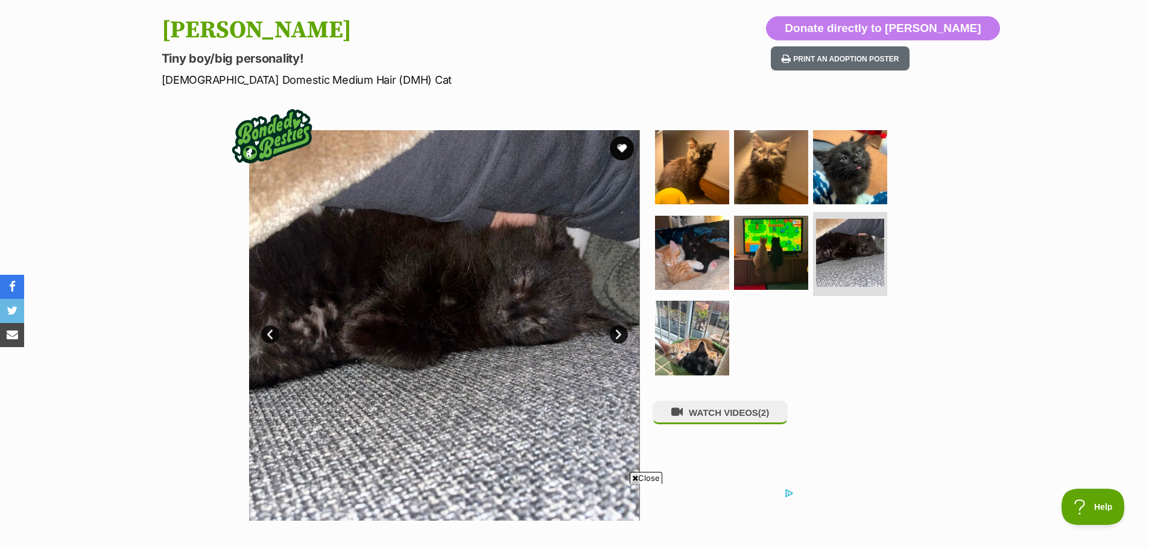
click at [619, 331] on link "Next" at bounding box center [619, 335] width 18 height 18
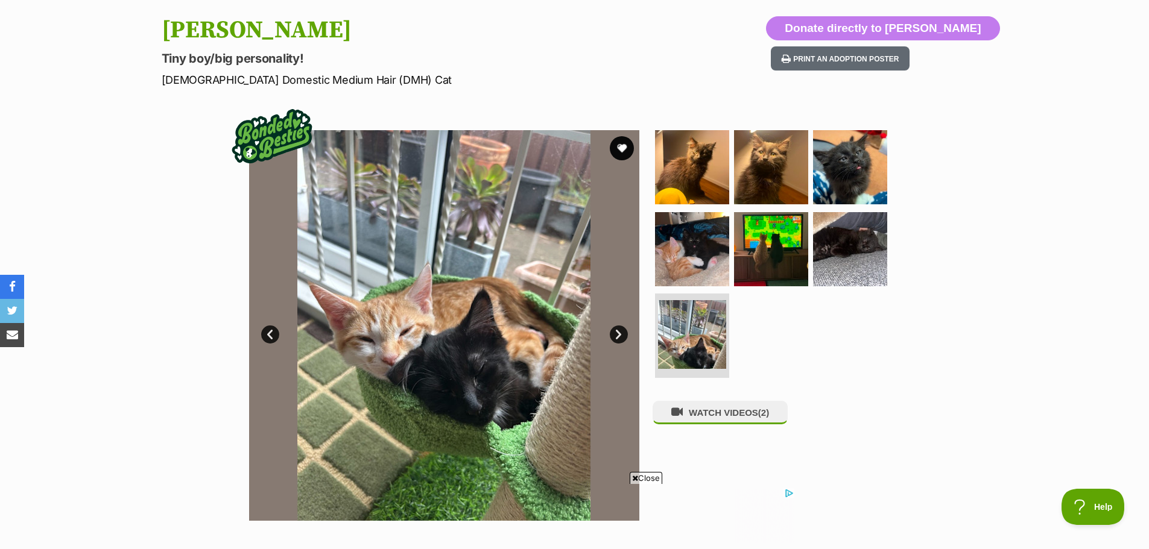
click at [619, 331] on link "Next" at bounding box center [619, 335] width 18 height 18
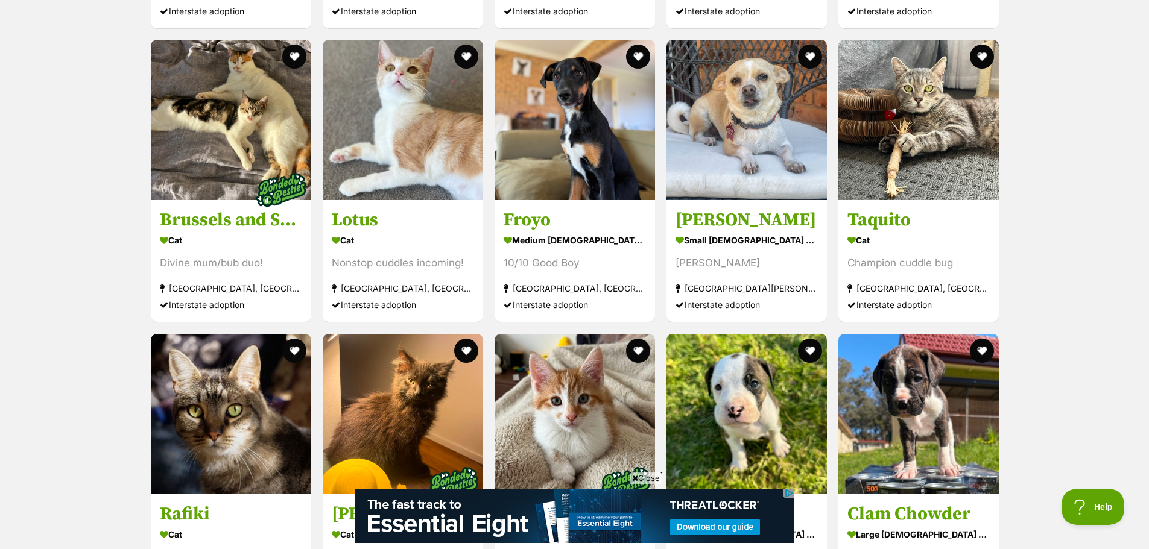
scroll to position [1629, 0]
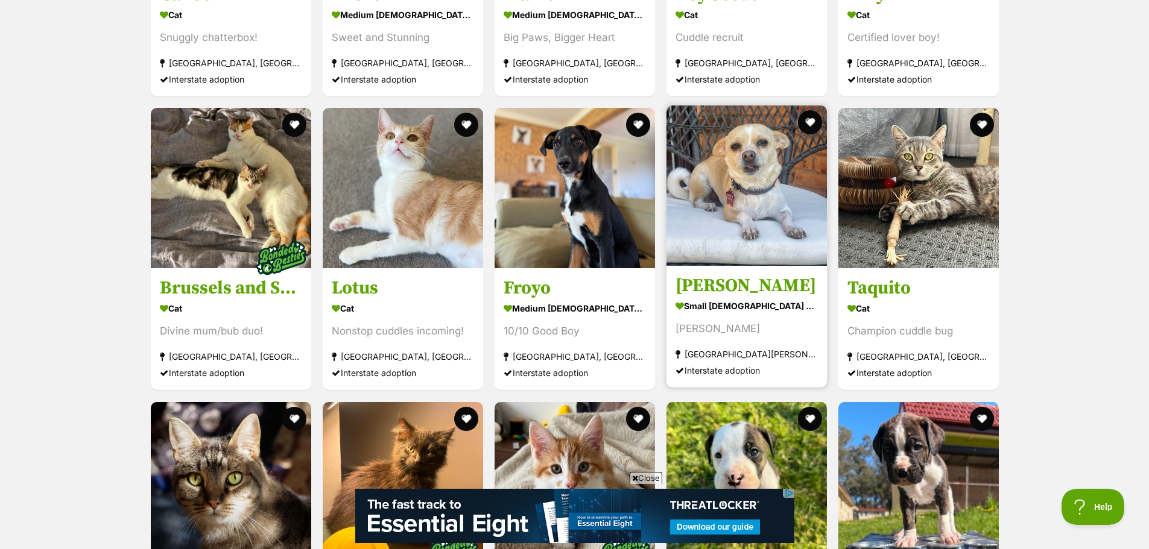
click at [744, 298] on div "small [DEMOGRAPHIC_DATA] Dog" at bounding box center [746, 306] width 142 height 17
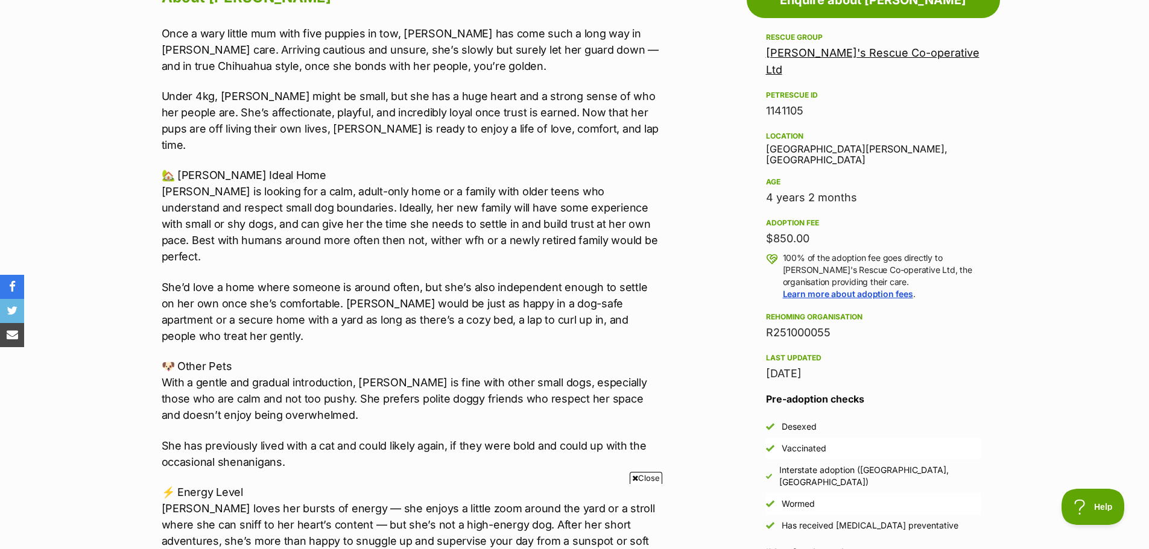
scroll to position [724, 0]
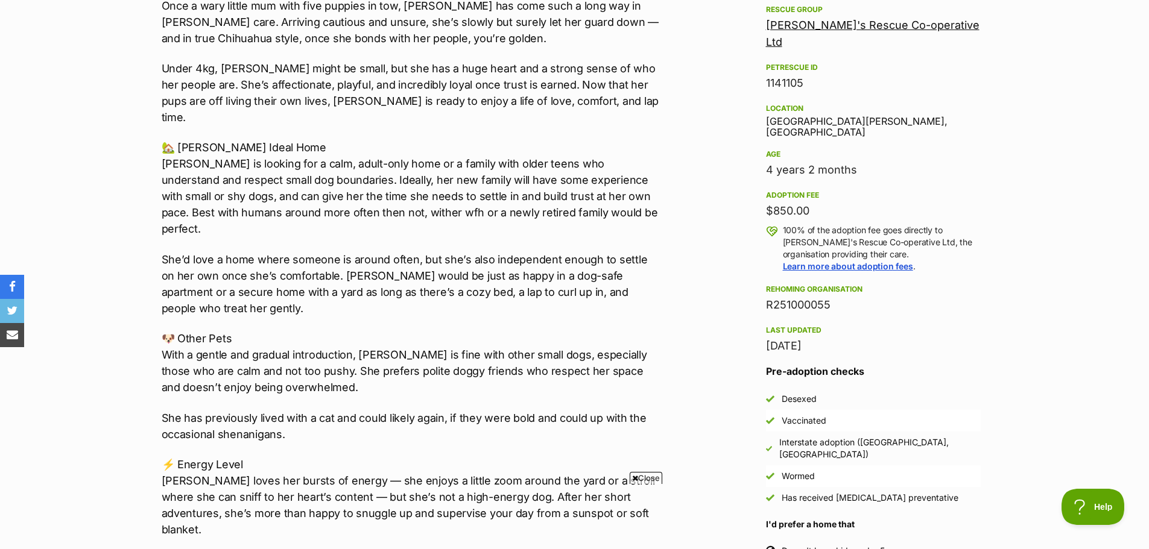
click at [982, 282] on aside "Rescue group [PERSON_NAME]'s Rescue Co-operative Ltd PetRescue ID 1141105 Locat…" at bounding box center [873, 293] width 253 height 582
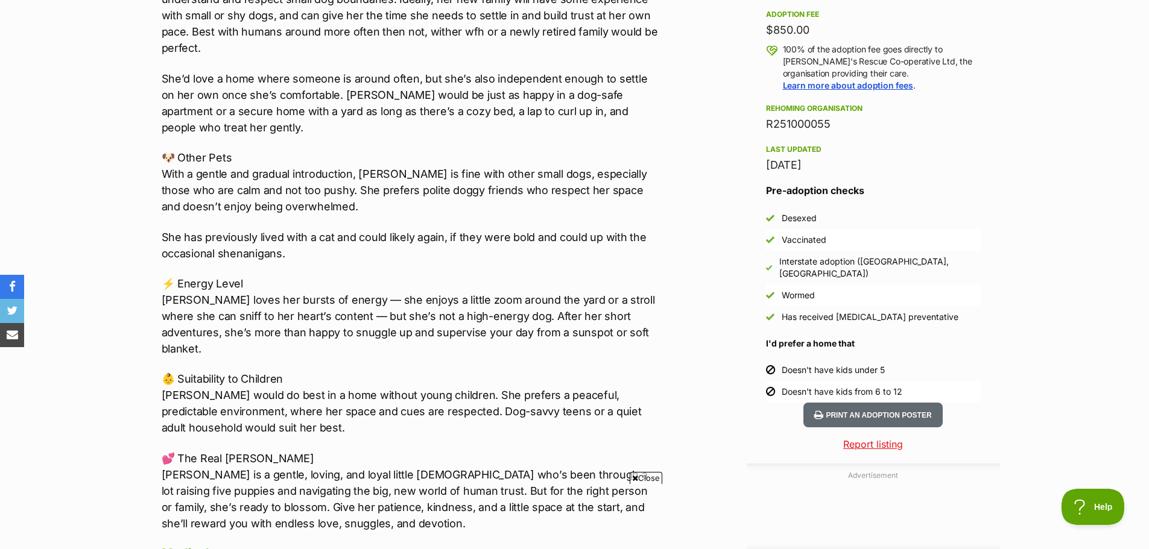
scroll to position [0, 0]
drag, startPoint x: 999, startPoint y: 308, endPoint x: 998, endPoint y: 314, distance: 6.3
click at [998, 314] on aside "Rescue group [PERSON_NAME]'s Rescue Co-operative Ltd PetRescue ID 1141105 Locat…" at bounding box center [873, 112] width 253 height 582
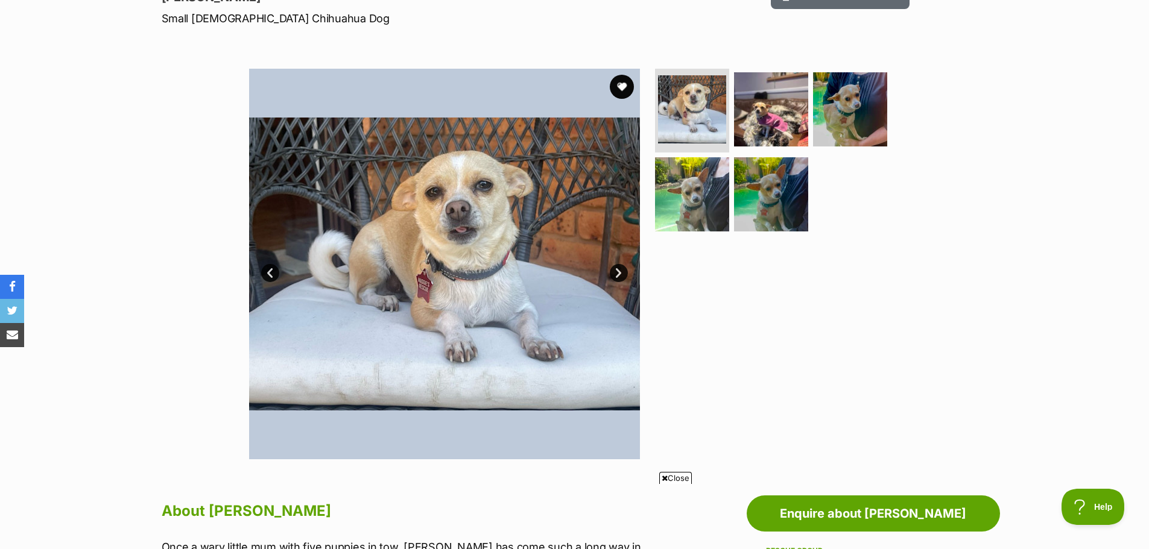
scroll to position [181, 0]
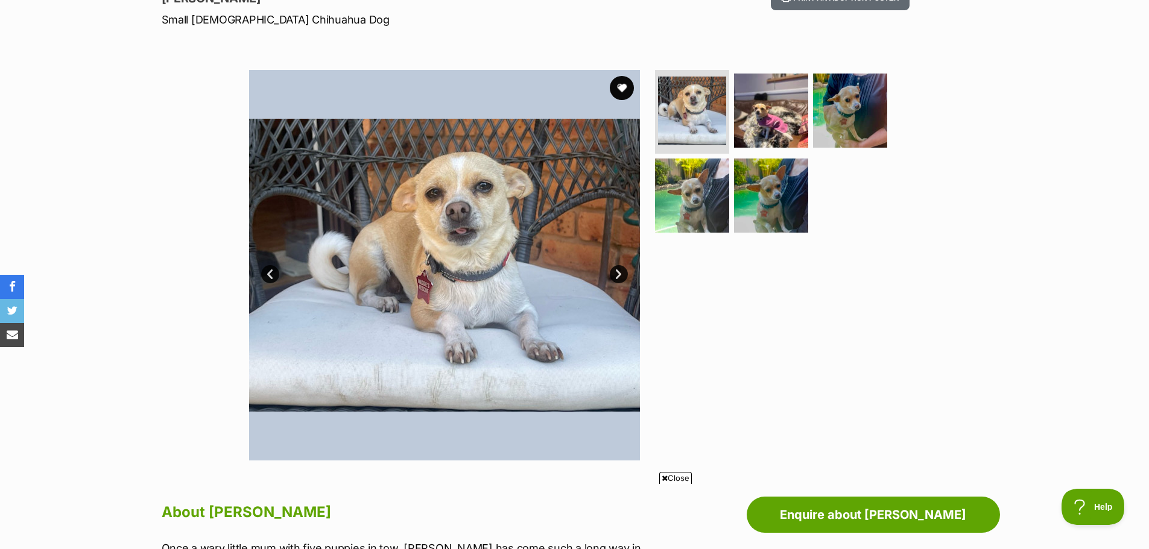
click at [619, 270] on link "Next" at bounding box center [619, 274] width 18 height 18
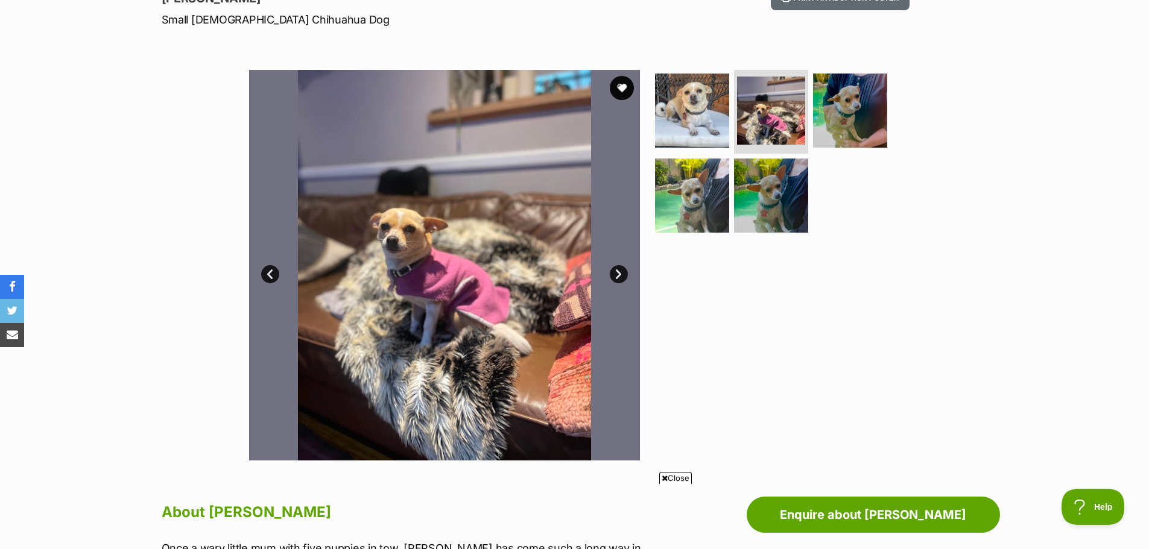
click at [624, 269] on link "Next" at bounding box center [619, 274] width 18 height 18
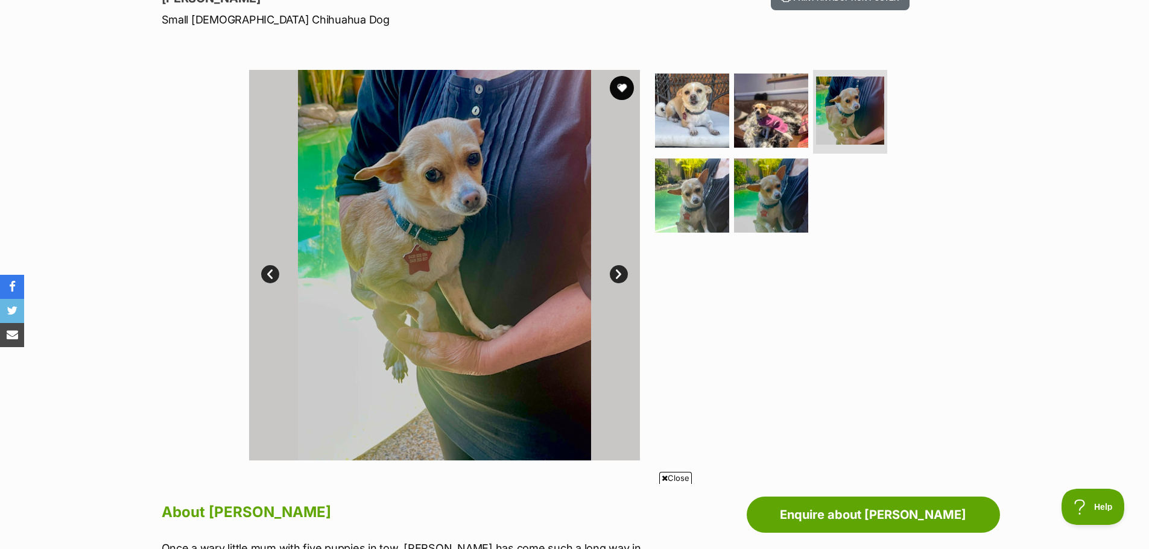
click at [624, 269] on link "Next" at bounding box center [619, 274] width 18 height 18
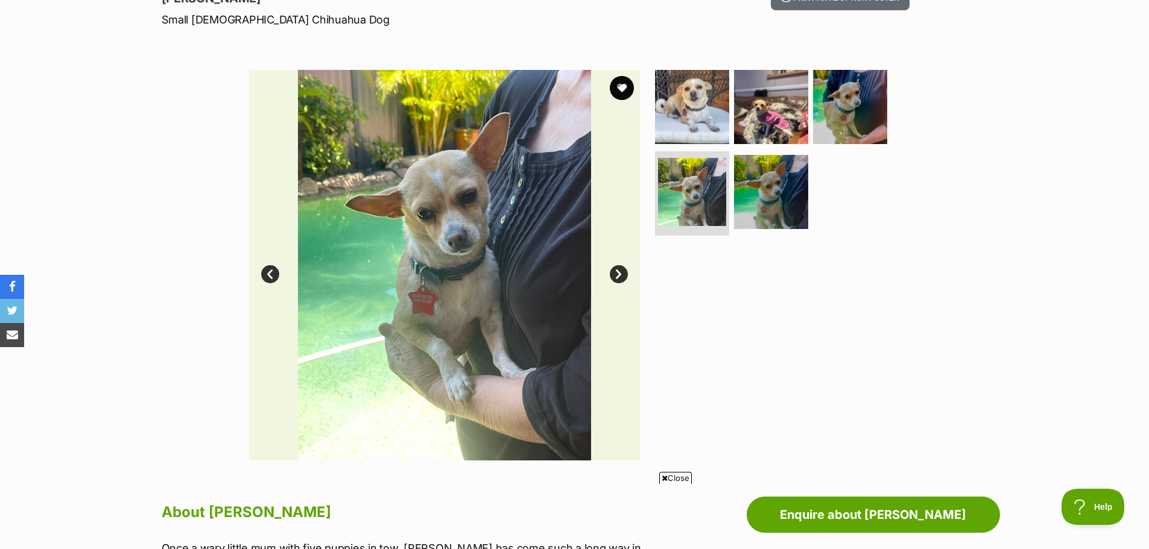
click at [624, 269] on link "Next" at bounding box center [619, 274] width 18 height 18
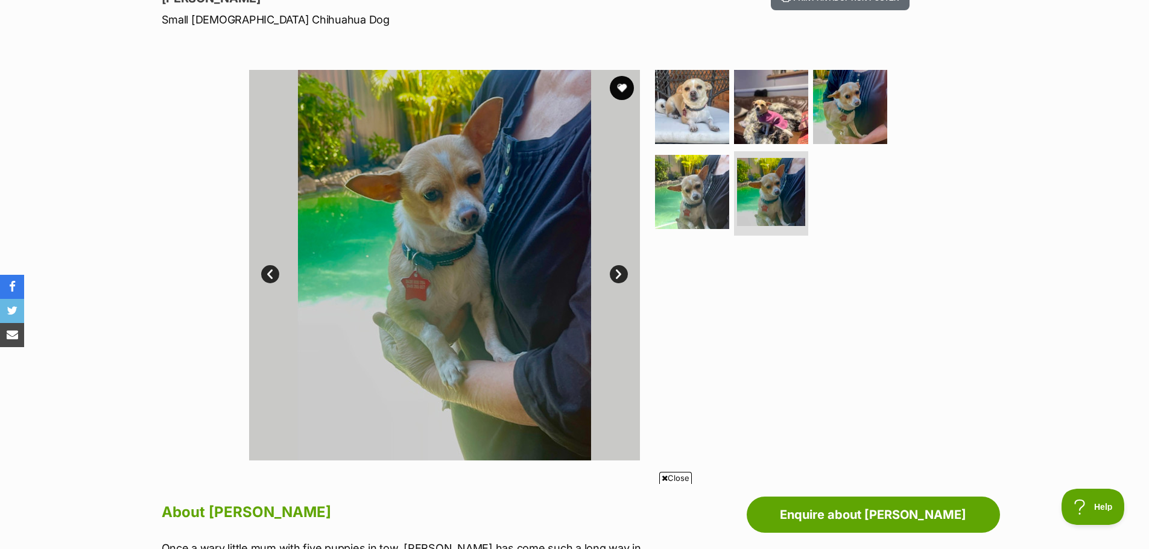
click at [624, 269] on link "Next" at bounding box center [619, 274] width 18 height 18
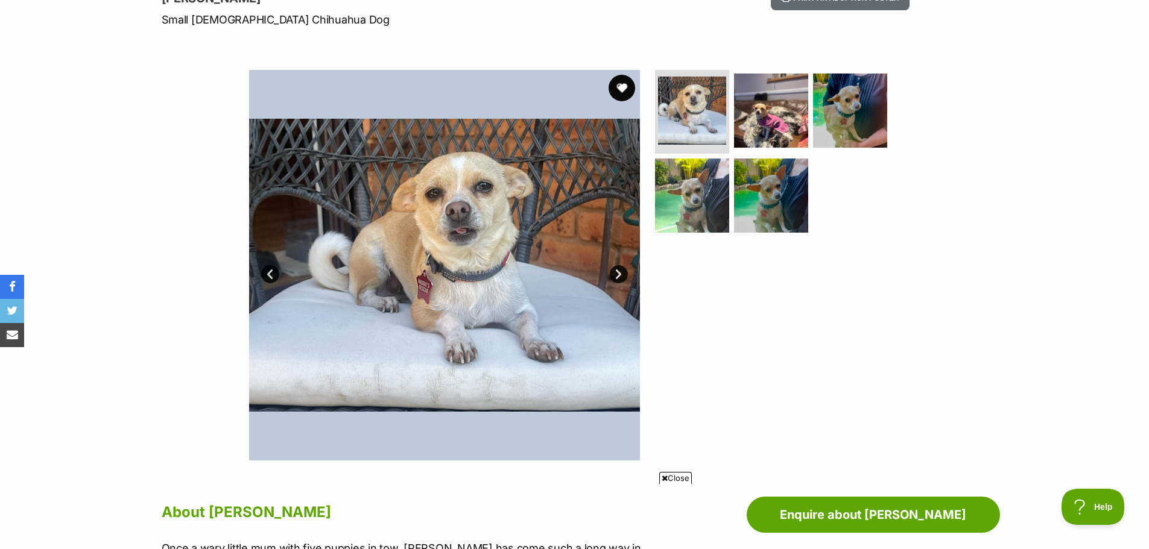
click at [621, 84] on button "favourite" at bounding box center [622, 88] width 27 height 27
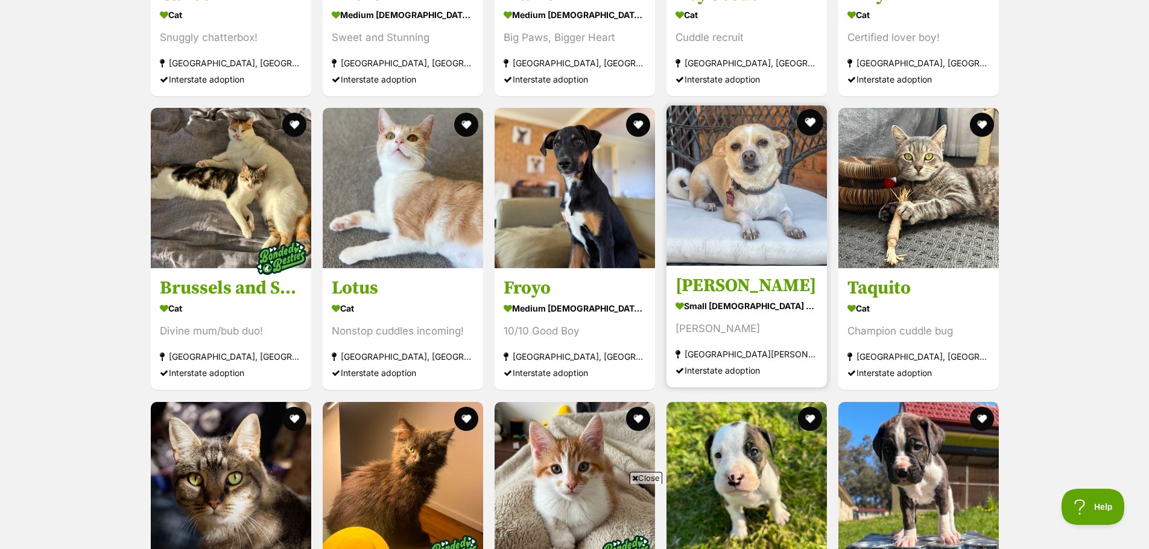
click at [810, 109] on button "favourite" at bounding box center [810, 122] width 27 height 27
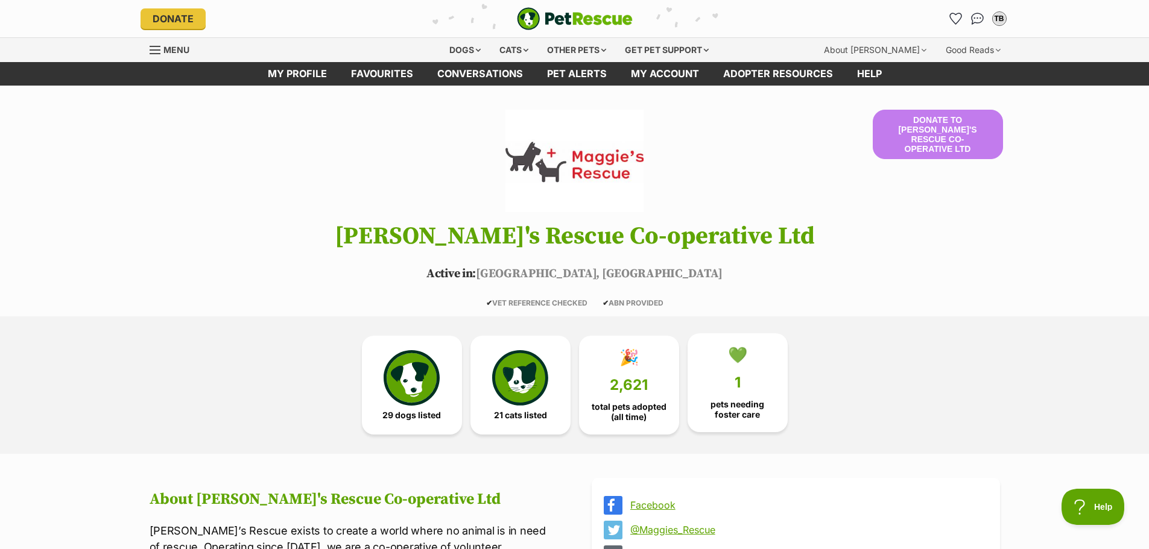
click at [730, 408] on span "pets needing foster care" at bounding box center [738, 409] width 80 height 19
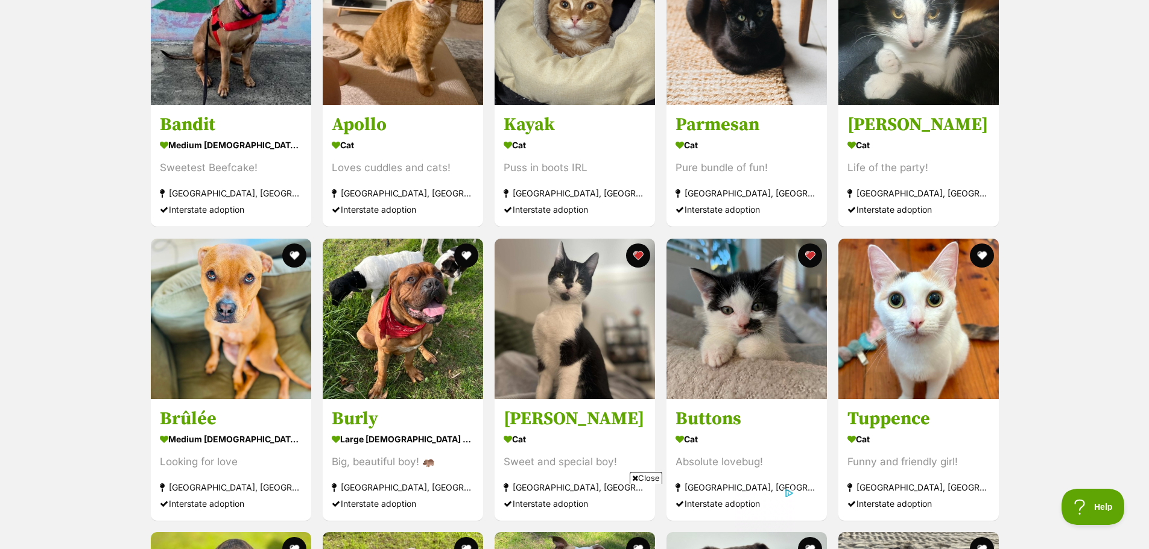
scroll to position [3323, 0]
